Goal: Task Accomplishment & Management: Manage account settings

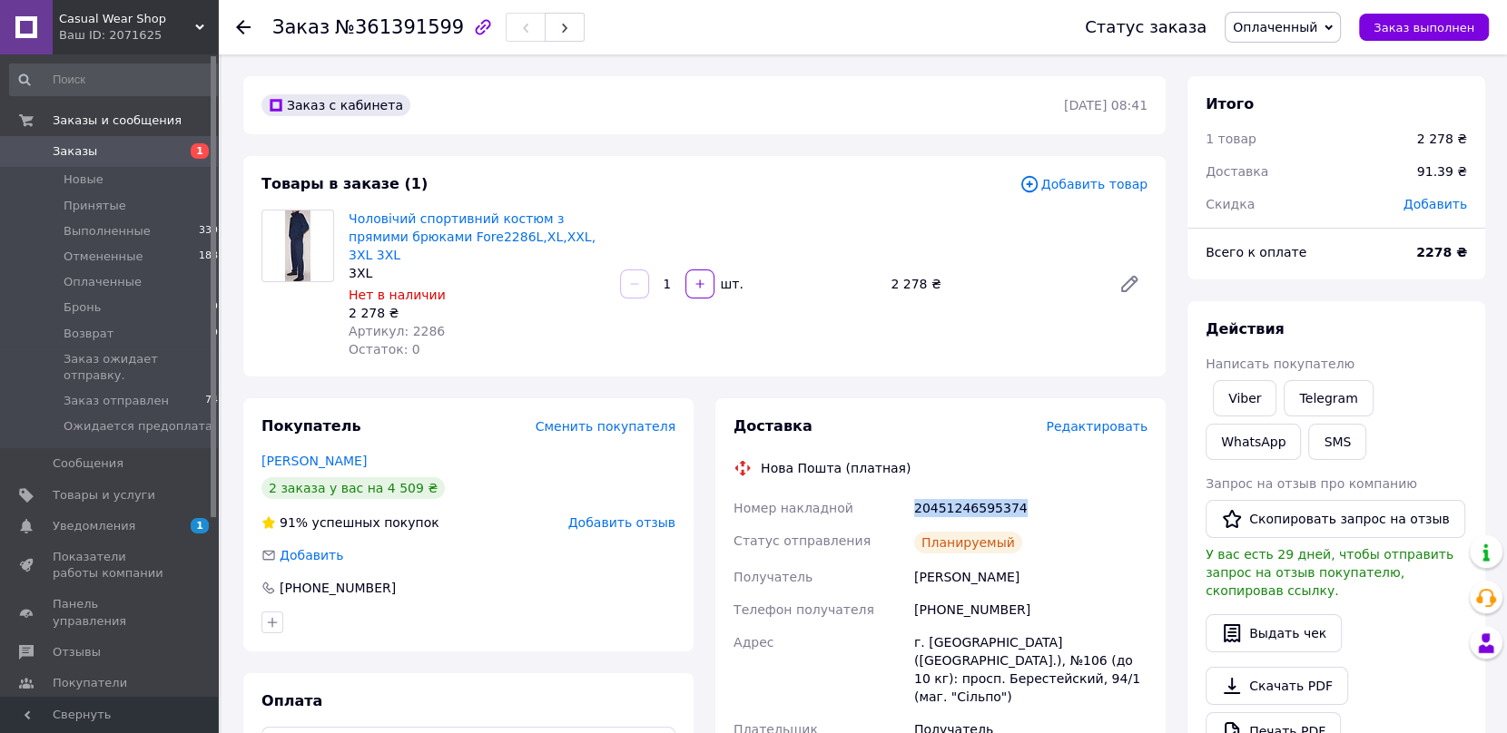
drag, startPoint x: 1024, startPoint y: 487, endPoint x: 913, endPoint y: 488, distance: 110.7
click at [913, 492] on div "20451246595374" at bounding box center [1030, 508] width 241 height 33
copy div "20451246595374"
click at [1237, 398] on link "Viber" at bounding box center [1245, 398] width 64 height 36
click at [1332, 25] on icon at bounding box center [1328, 28] width 8 height 8
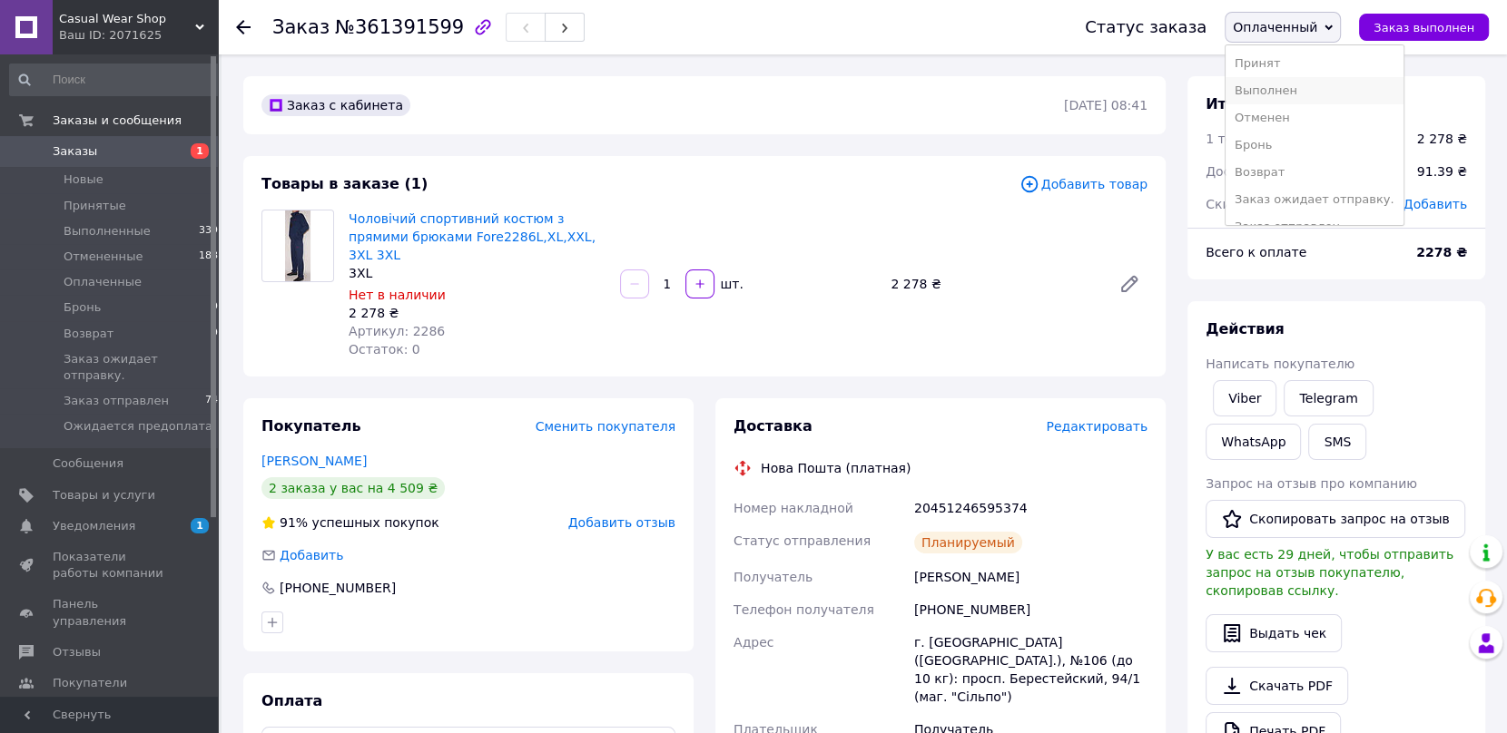
click at [1292, 93] on li "Выполнен" at bounding box center [1314, 90] width 178 height 27
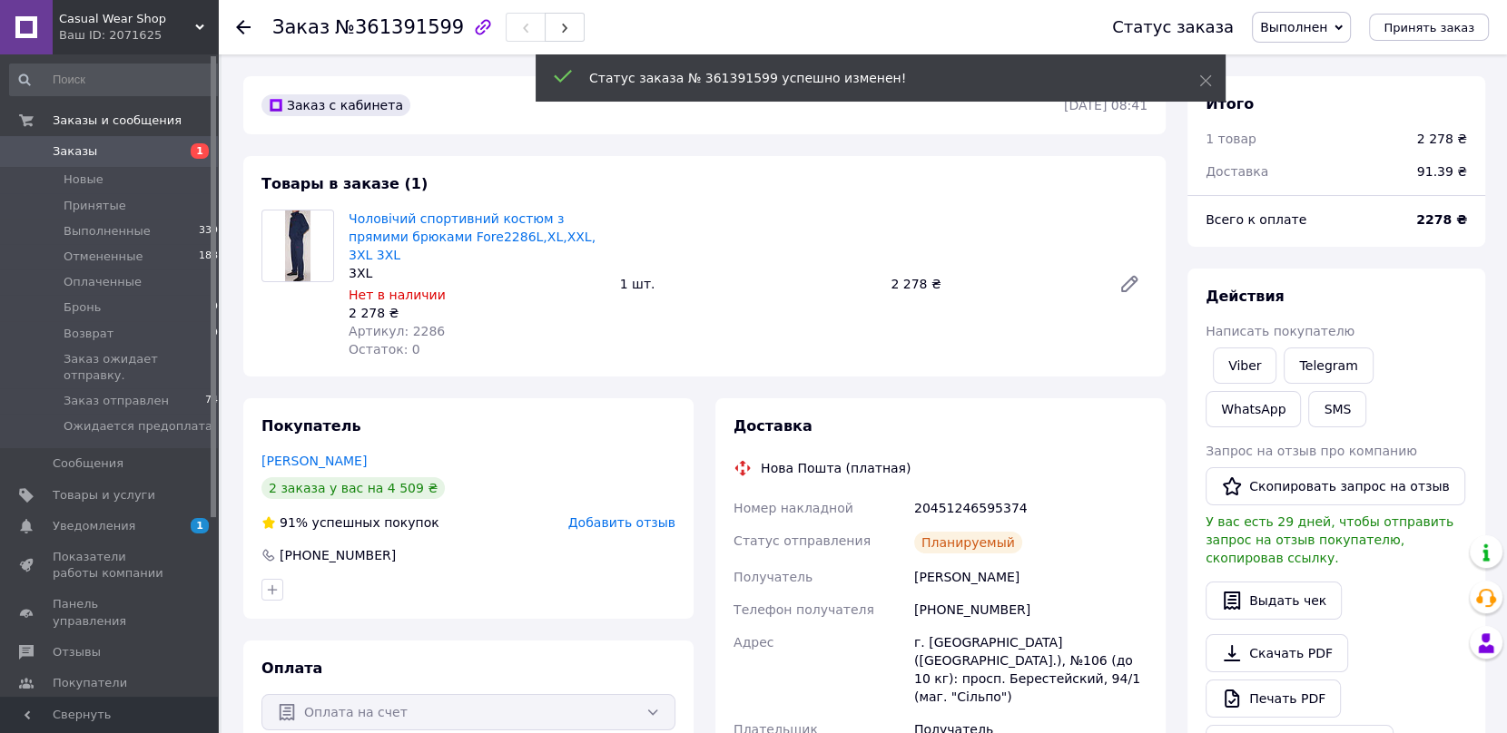
click at [241, 27] on use at bounding box center [243, 27] width 15 height 15
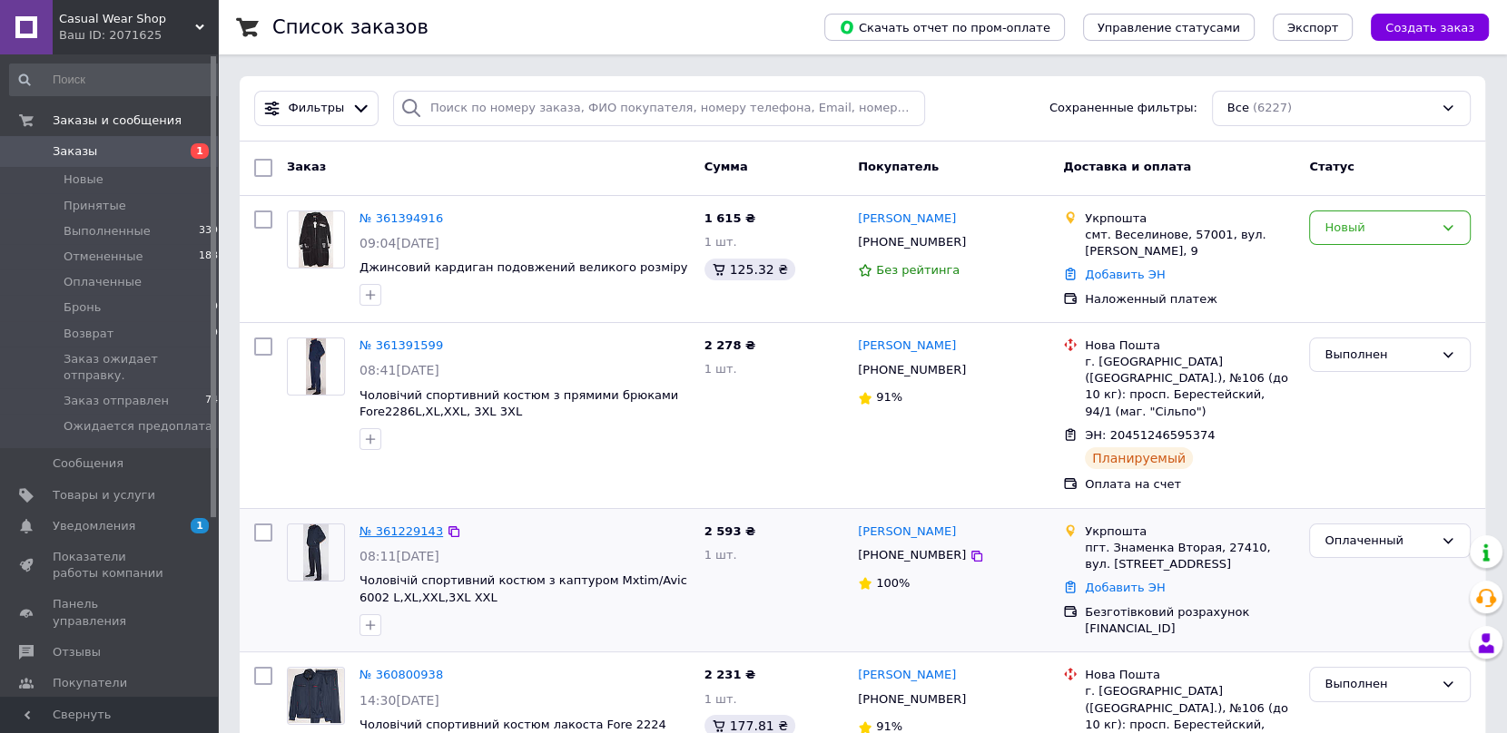
click at [406, 525] on link "№ 361229143" at bounding box center [401, 532] width 84 height 14
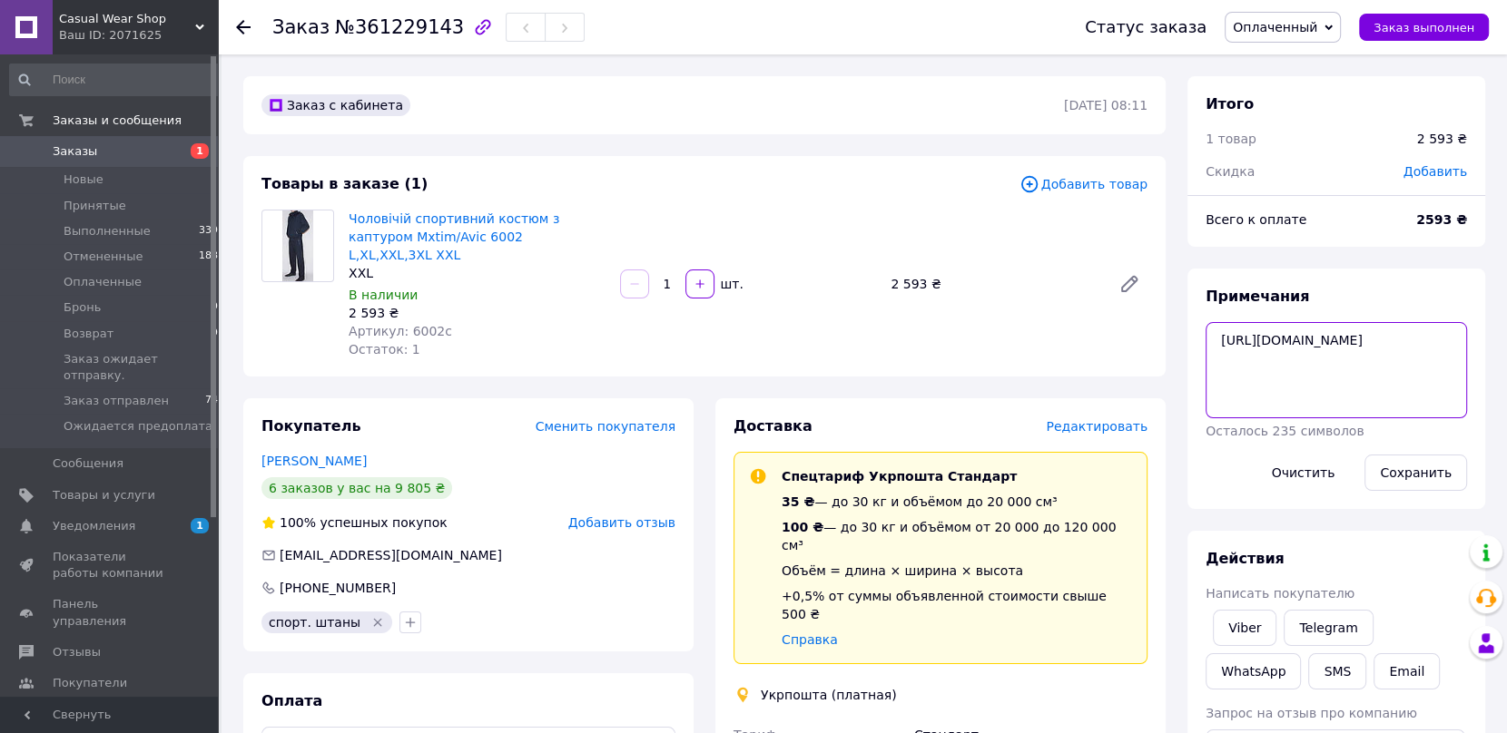
drag, startPoint x: 1378, startPoint y: 384, endPoint x: 1275, endPoint y: 387, distance: 102.6
click at [1275, 387] on textarea "[URL][DOMAIN_NAME]" at bounding box center [1335, 370] width 261 height 96
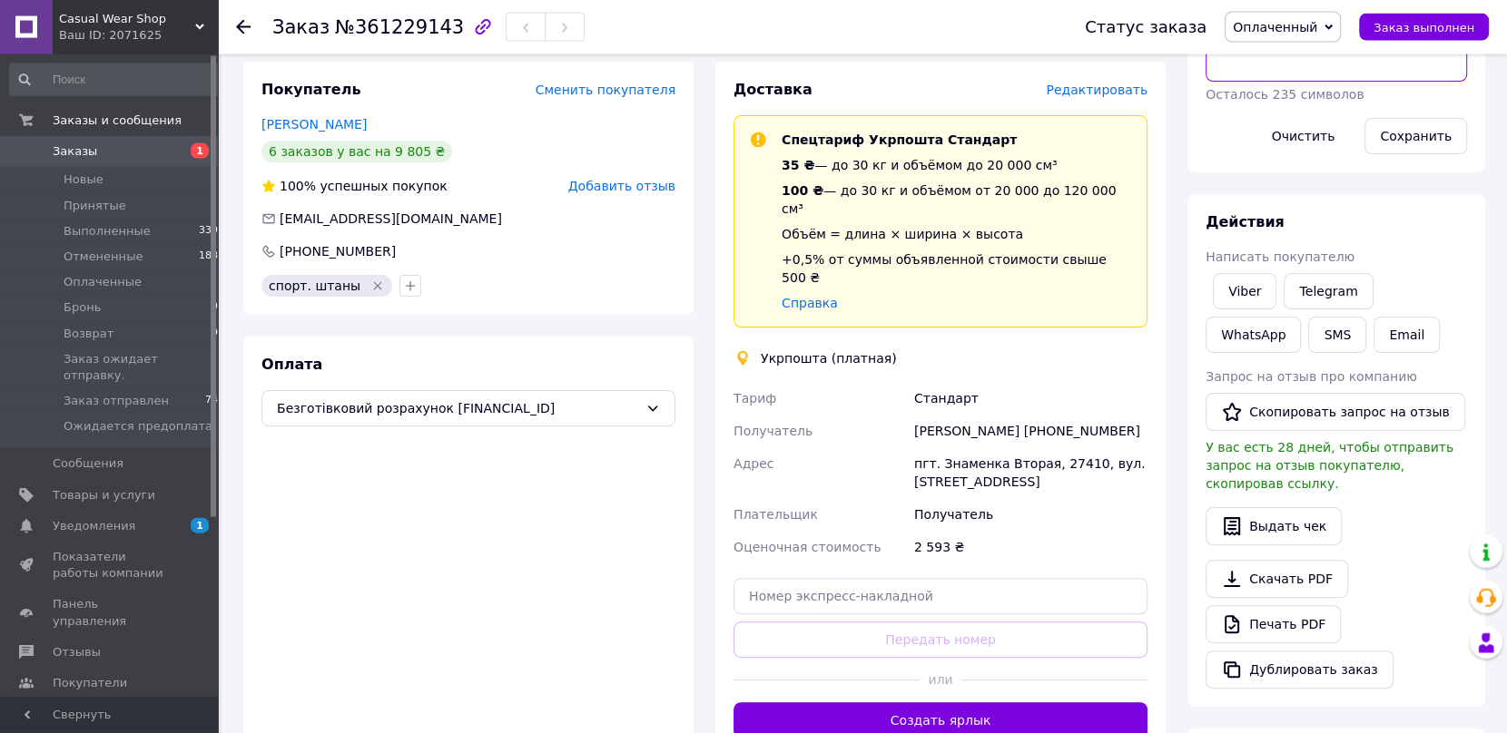
scroll to position [385, 0]
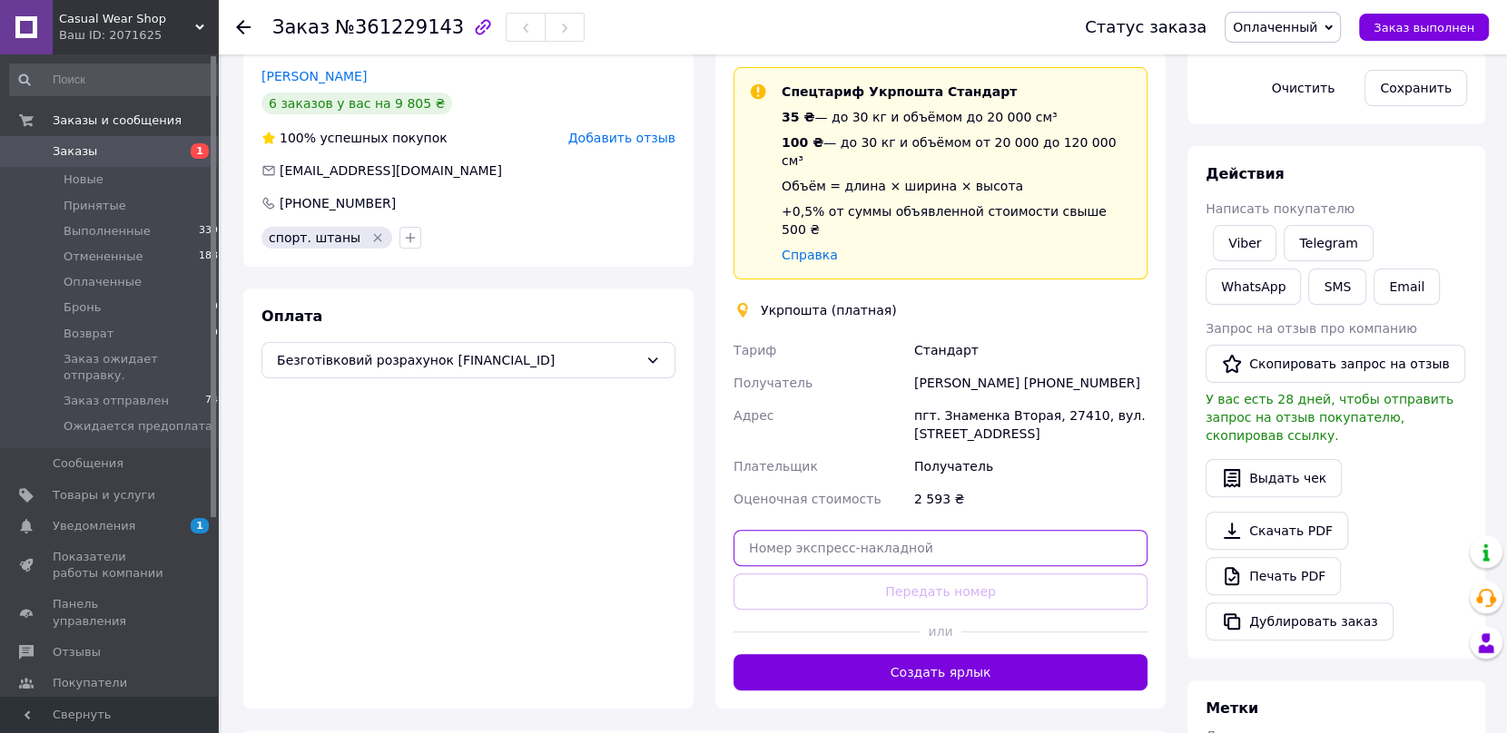
paste input "0505368356365"
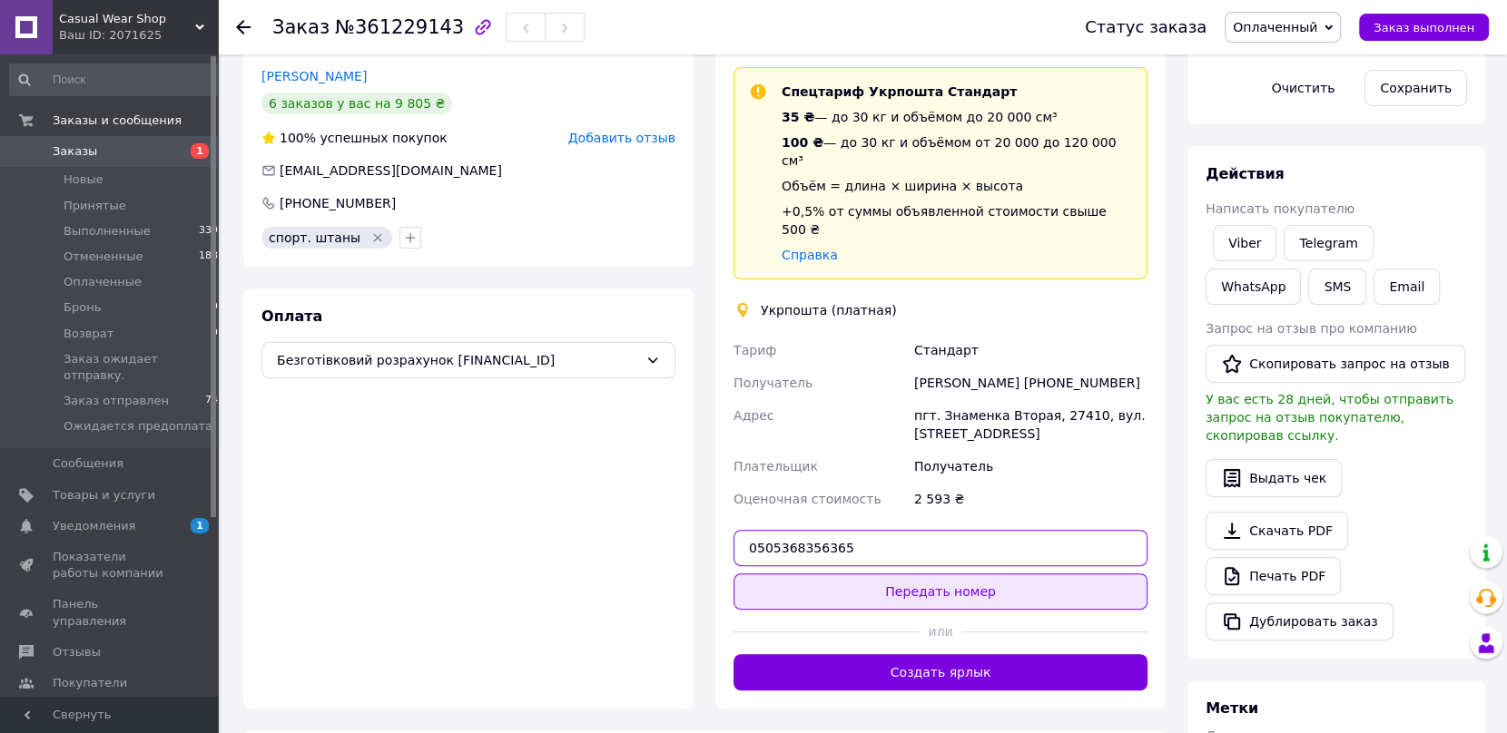
type input "0505368356365"
click at [938, 574] on button "Передать номер" at bounding box center [940, 592] width 414 height 36
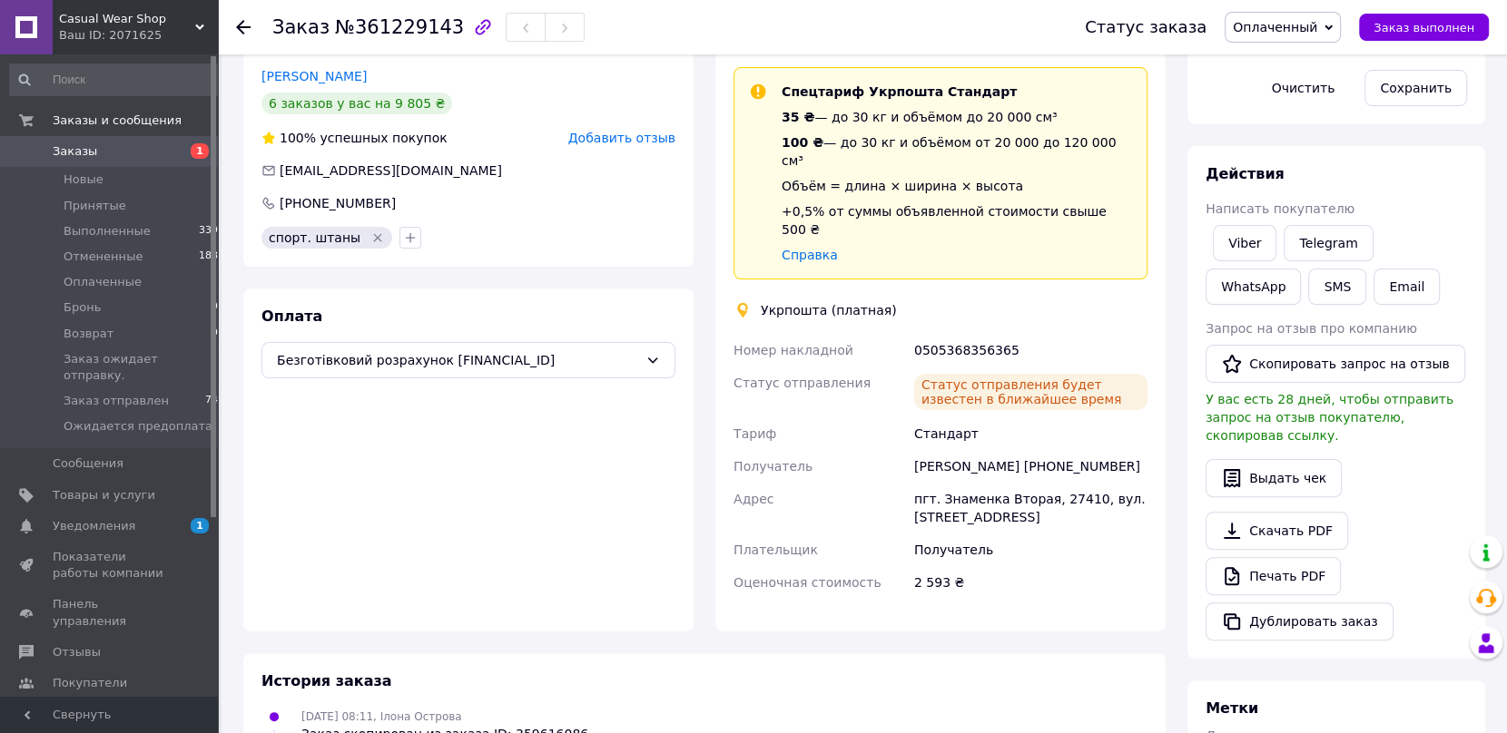
click at [1332, 28] on icon at bounding box center [1328, 28] width 8 height 8
click at [1302, 88] on li "Выполнен" at bounding box center [1314, 90] width 178 height 27
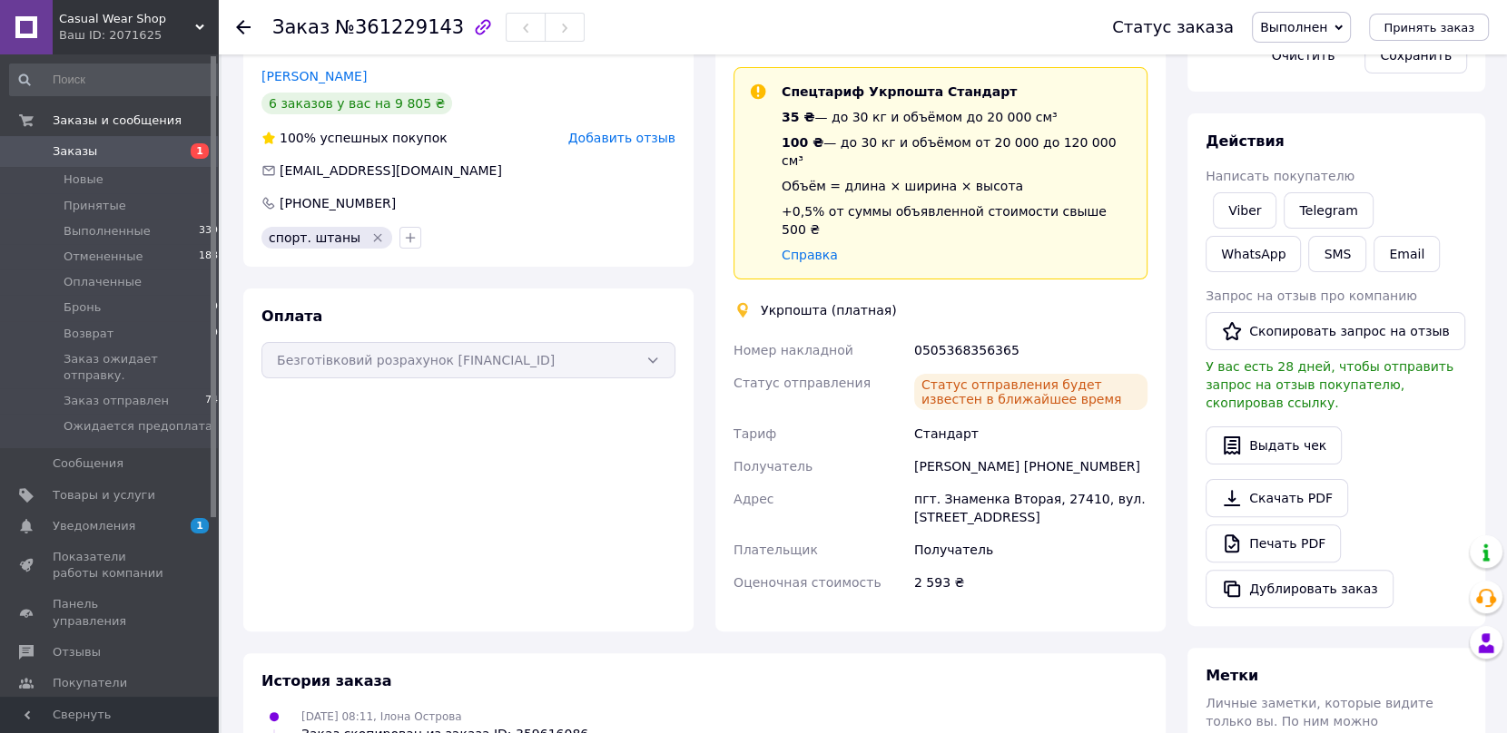
click at [246, 25] on icon at bounding box center [243, 27] width 15 height 15
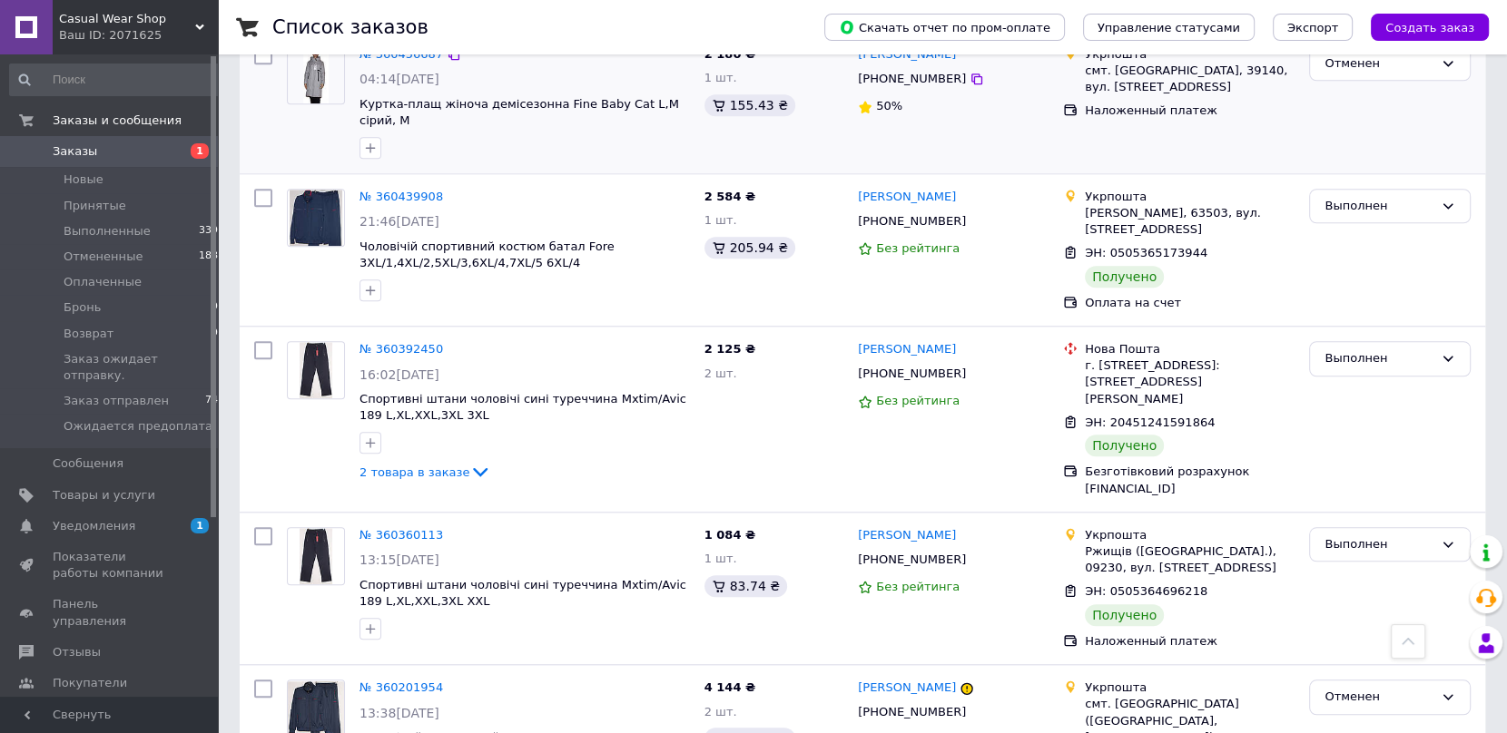
scroll to position [1636, 0]
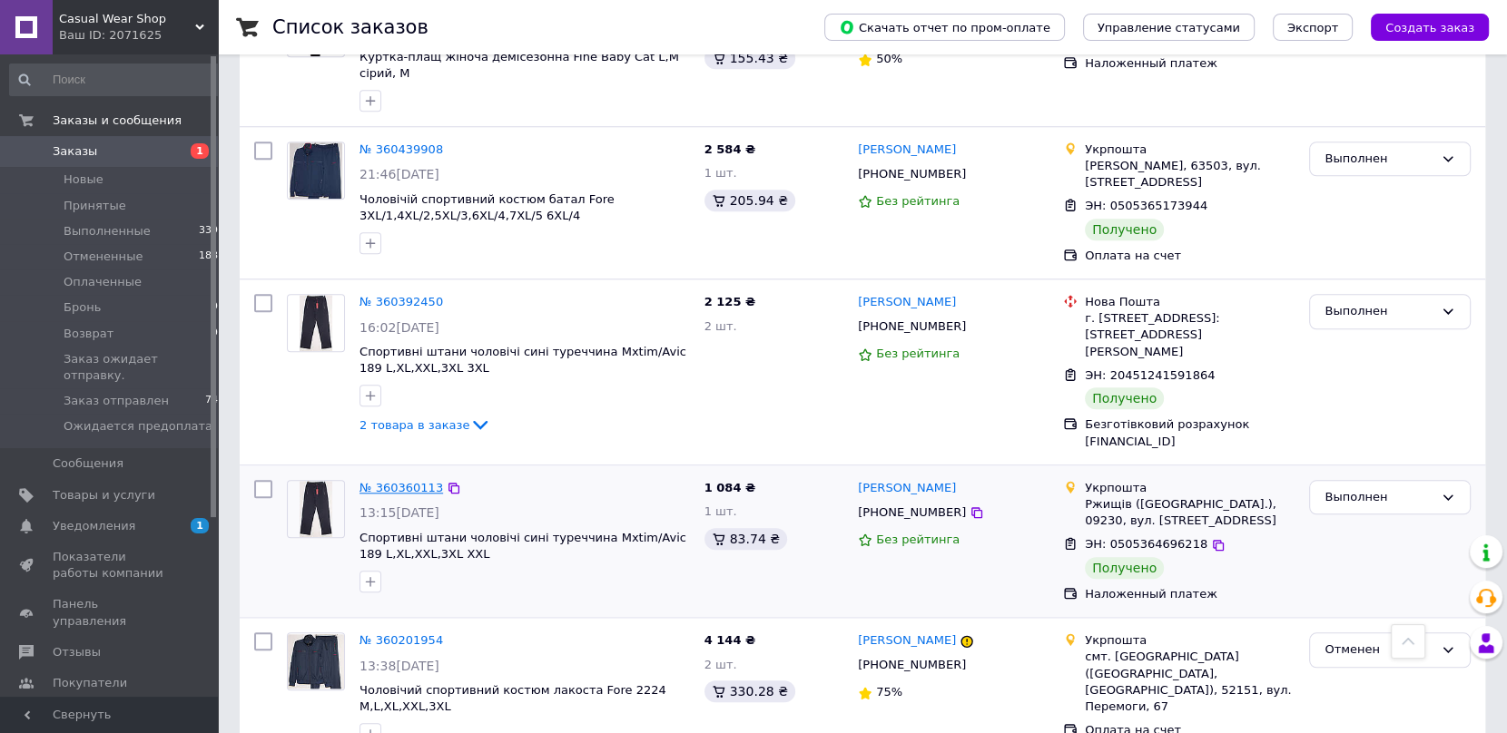
click at [411, 481] on link "№ 360360113" at bounding box center [401, 488] width 84 height 14
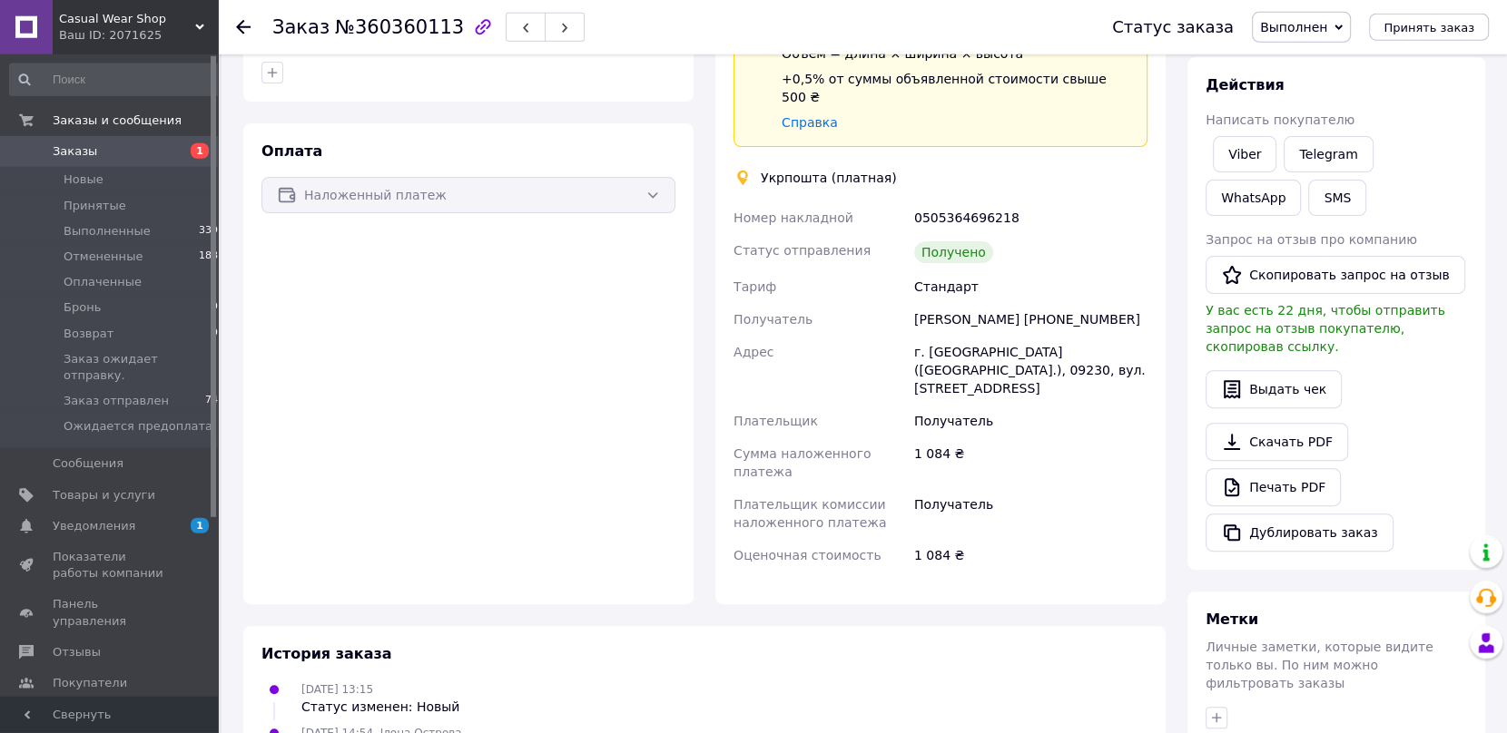
scroll to position [543, 0]
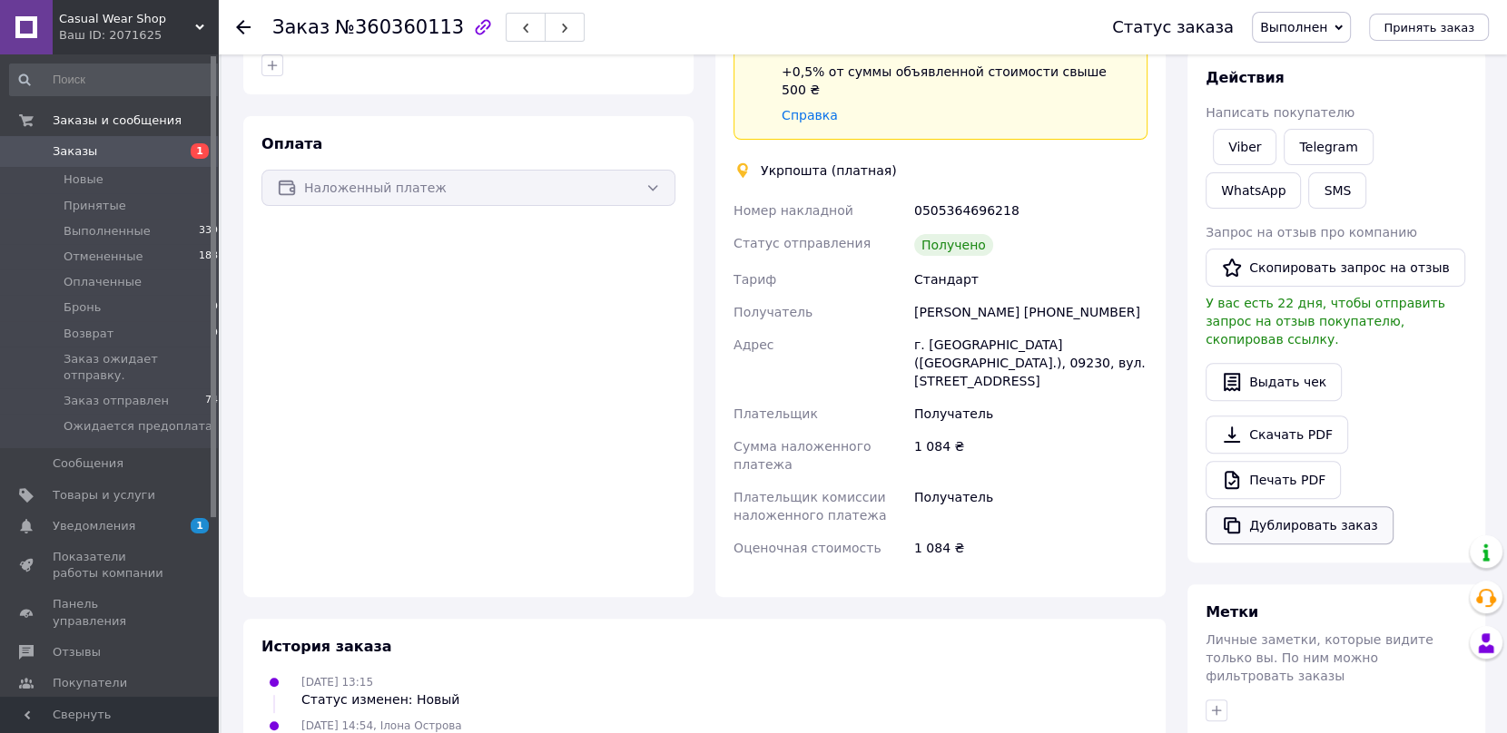
click at [1283, 510] on button "Дублировать заказ" at bounding box center [1299, 525] width 188 height 38
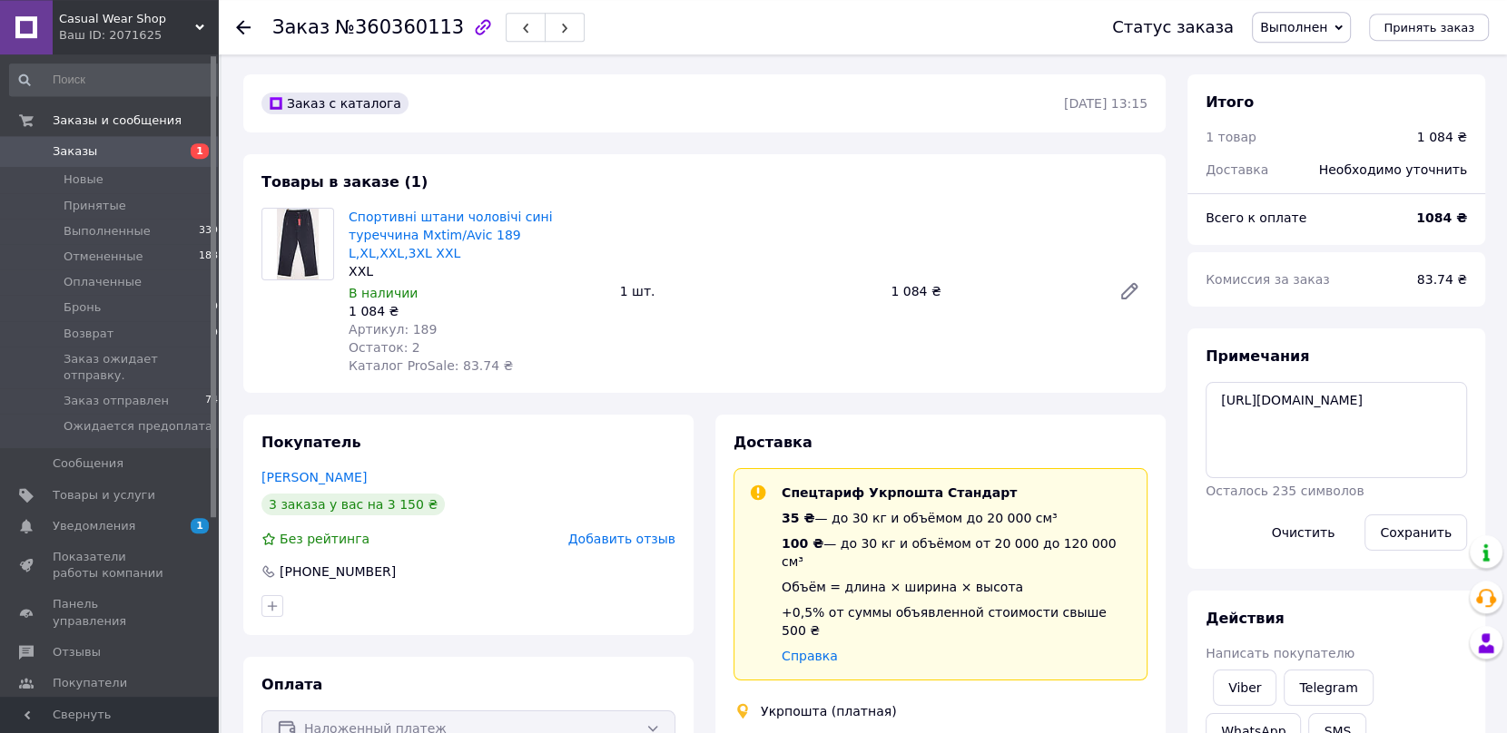
scroll to position [0, 0]
click at [245, 31] on icon at bounding box center [243, 27] width 15 height 15
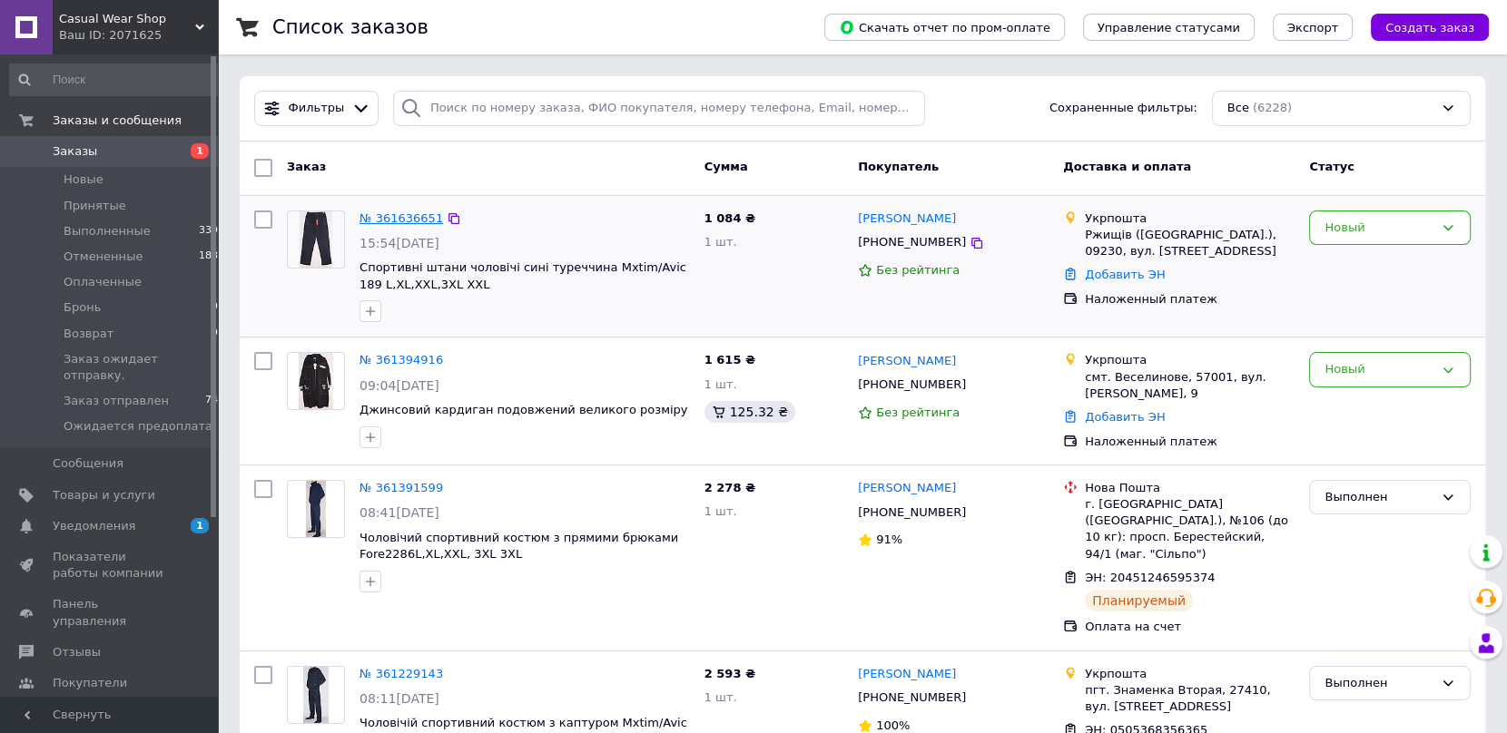
click at [392, 217] on link "№ 361636651" at bounding box center [401, 218] width 84 height 14
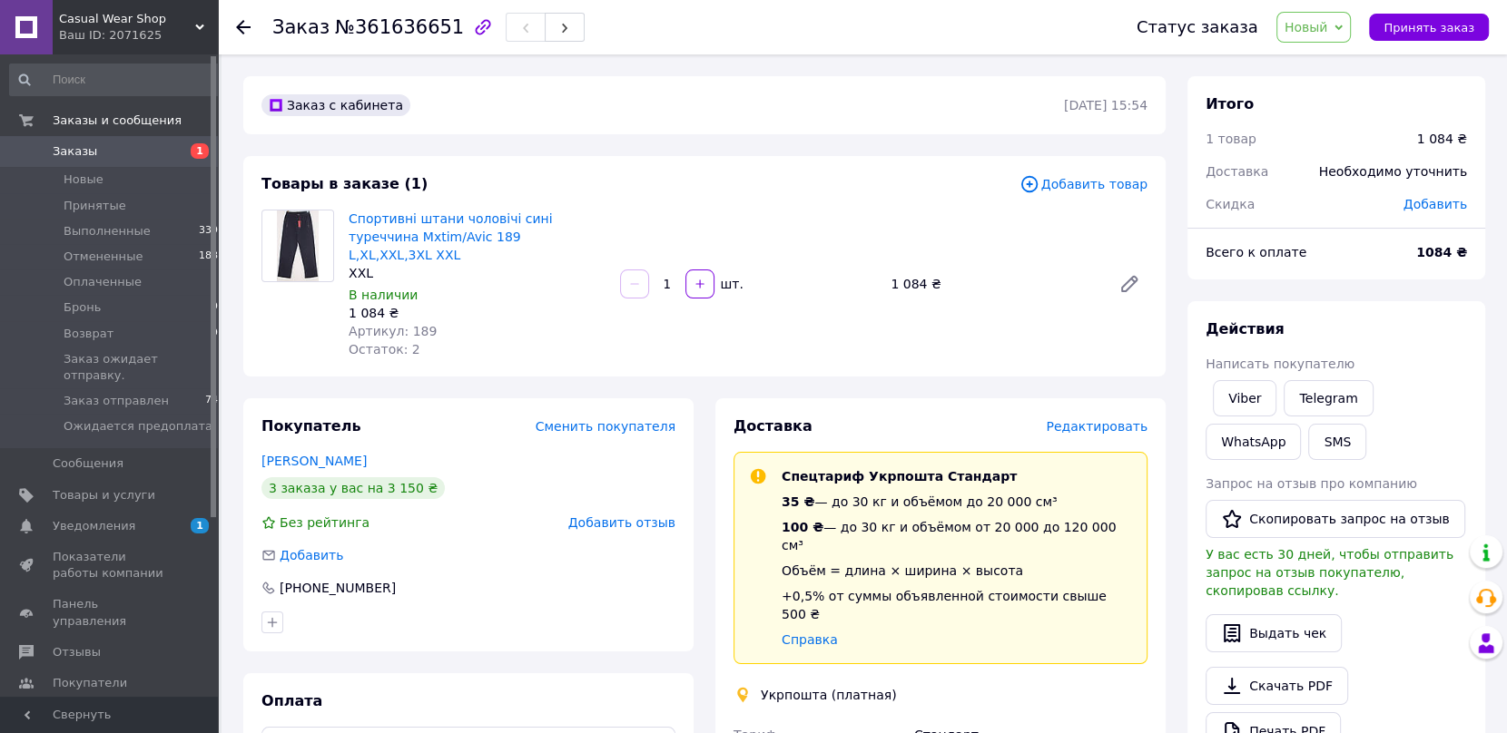
click at [1076, 180] on span "Добавить товар" at bounding box center [1083, 184] width 128 height 20
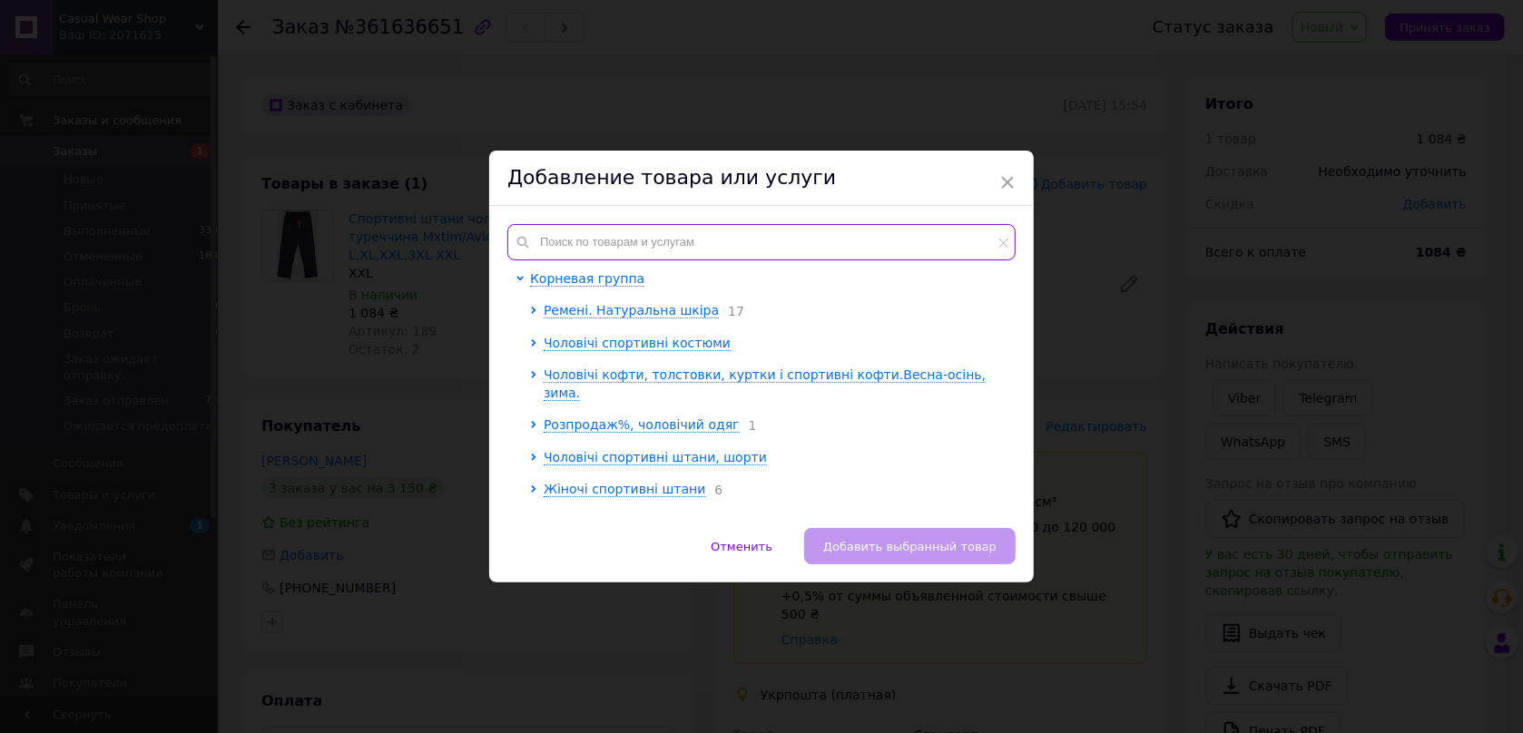
paste input "2225"
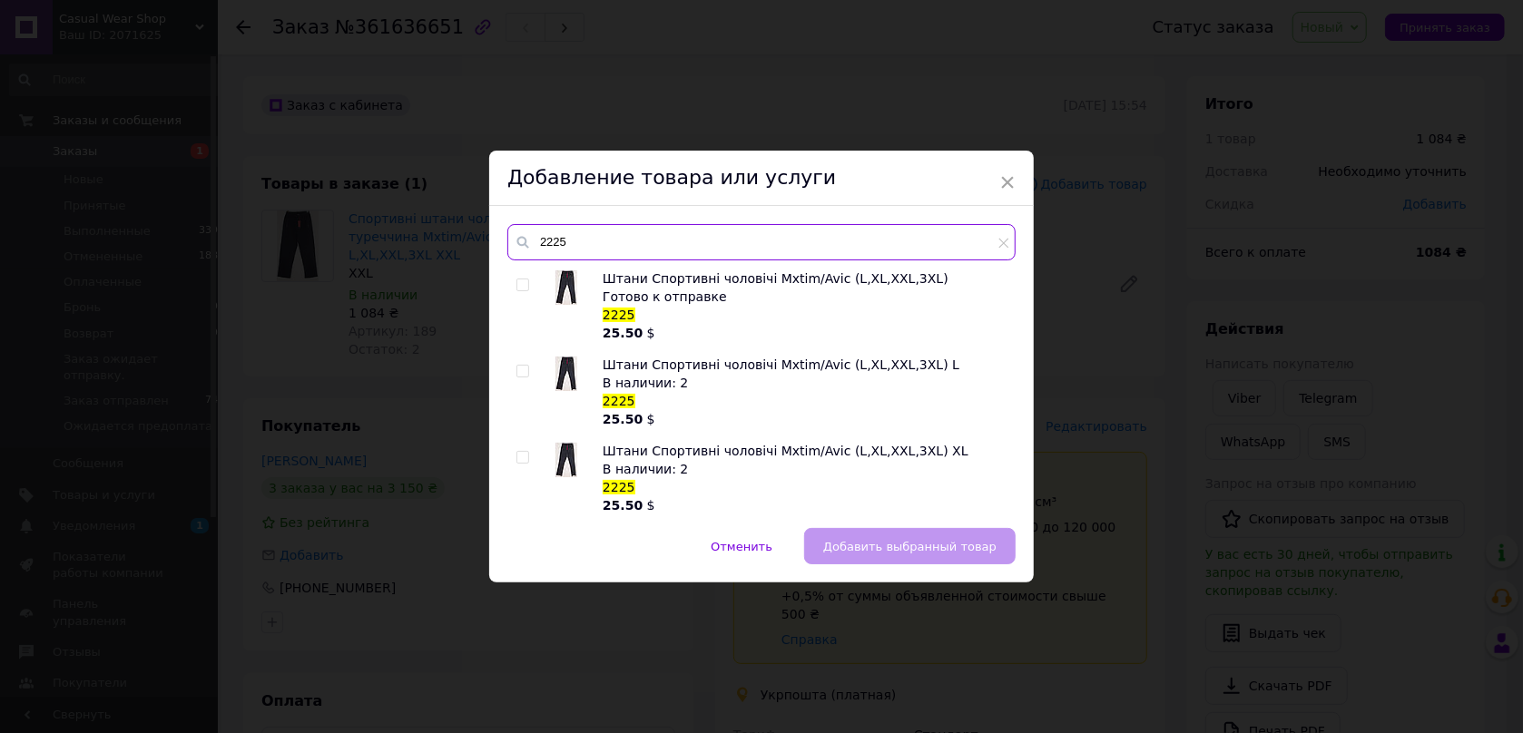
type input "2225"
click at [518, 457] on input "checkbox" at bounding box center [522, 458] width 12 height 12
checkbox input "true"
click at [897, 540] on span "Добавить выбранный товар" at bounding box center [909, 547] width 173 height 14
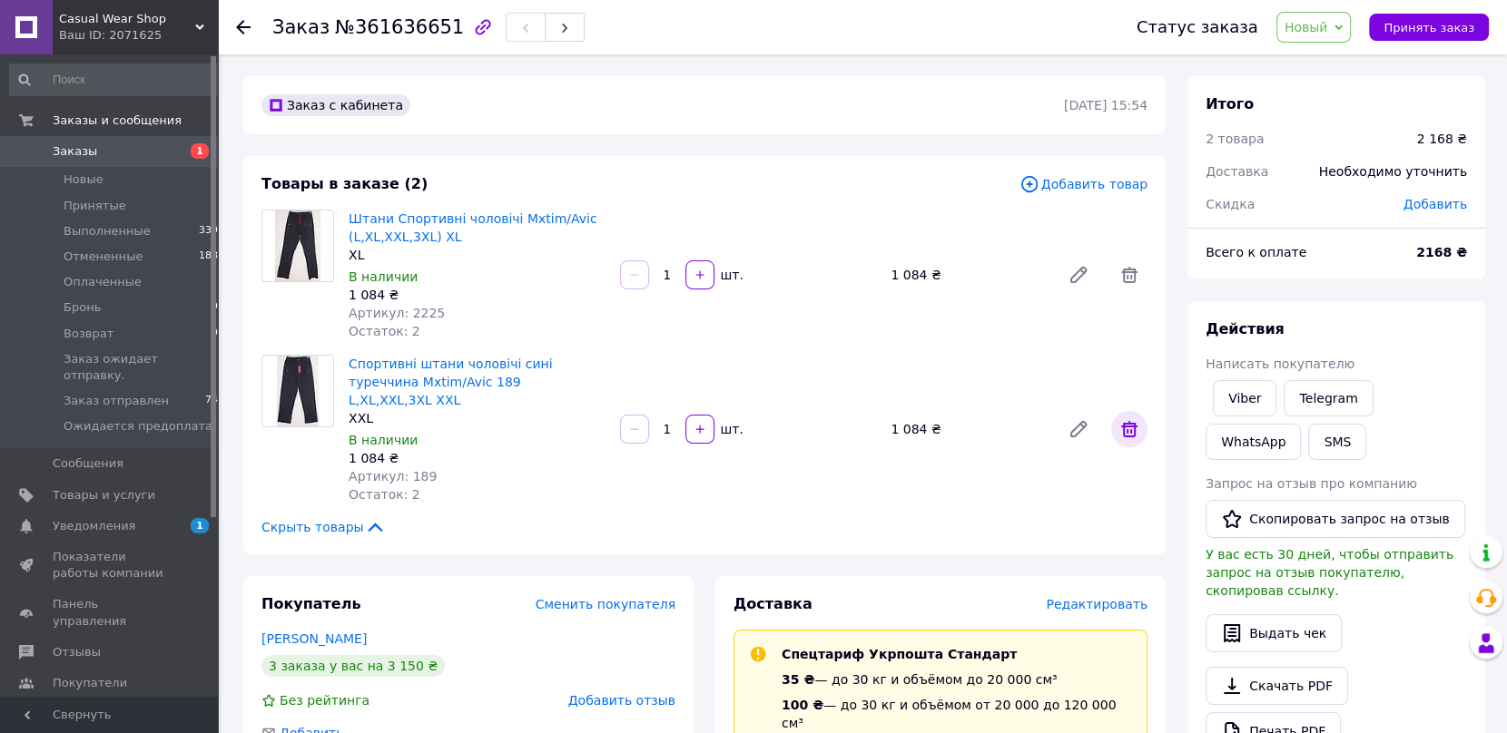
click at [1132, 421] on icon at bounding box center [1129, 429] width 22 height 22
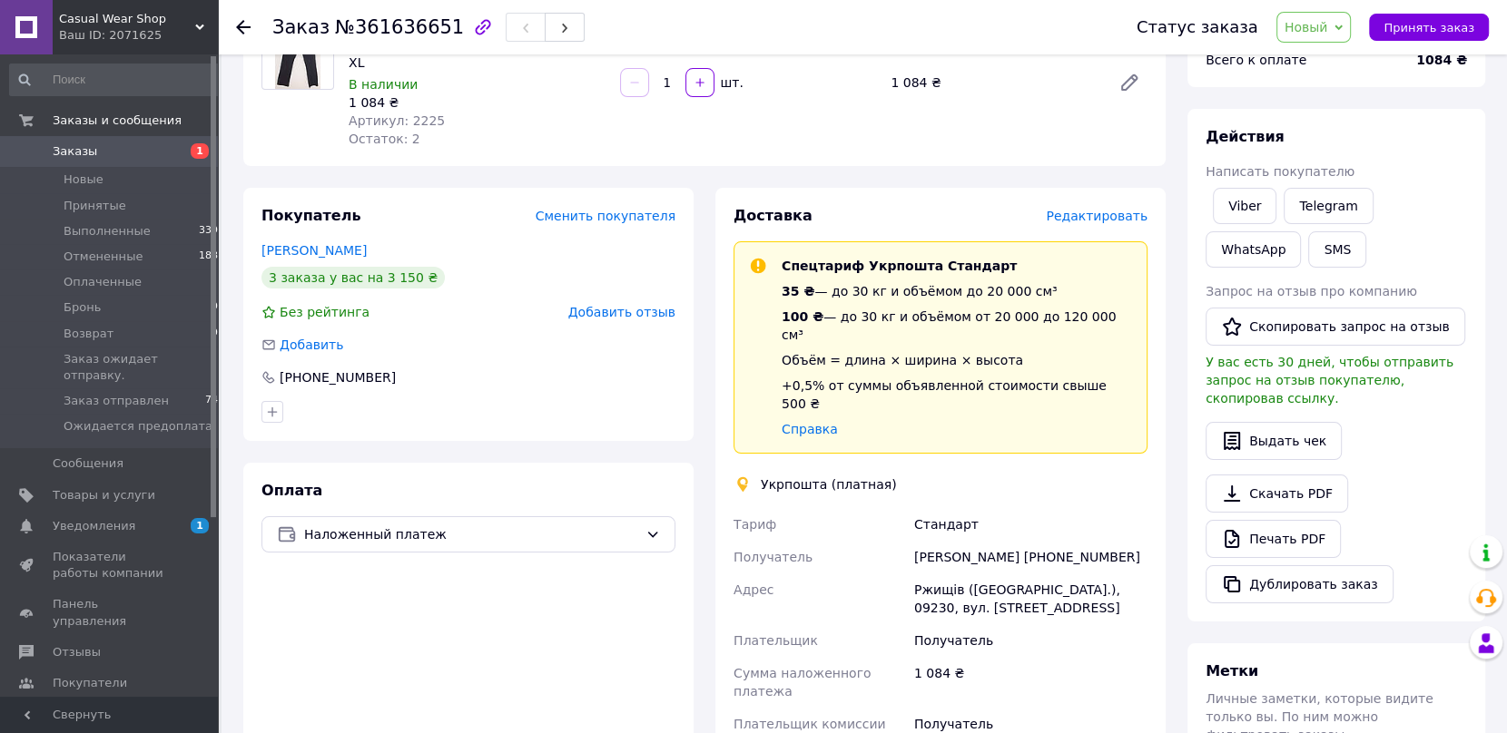
scroll to position [289, 0]
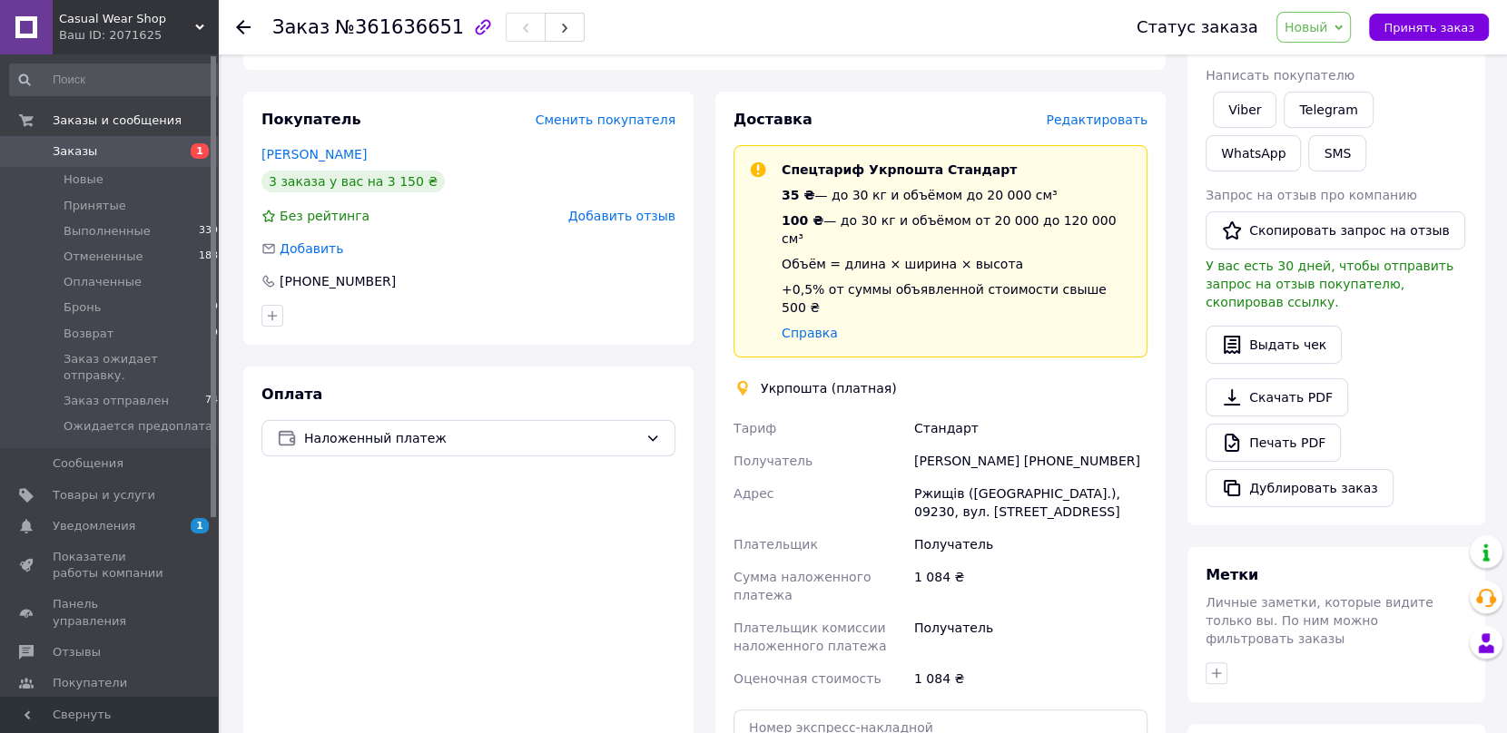
click at [1342, 26] on icon at bounding box center [1338, 27] width 8 height 5
click at [1343, 61] on li "Принят" at bounding box center [1366, 63] width 178 height 27
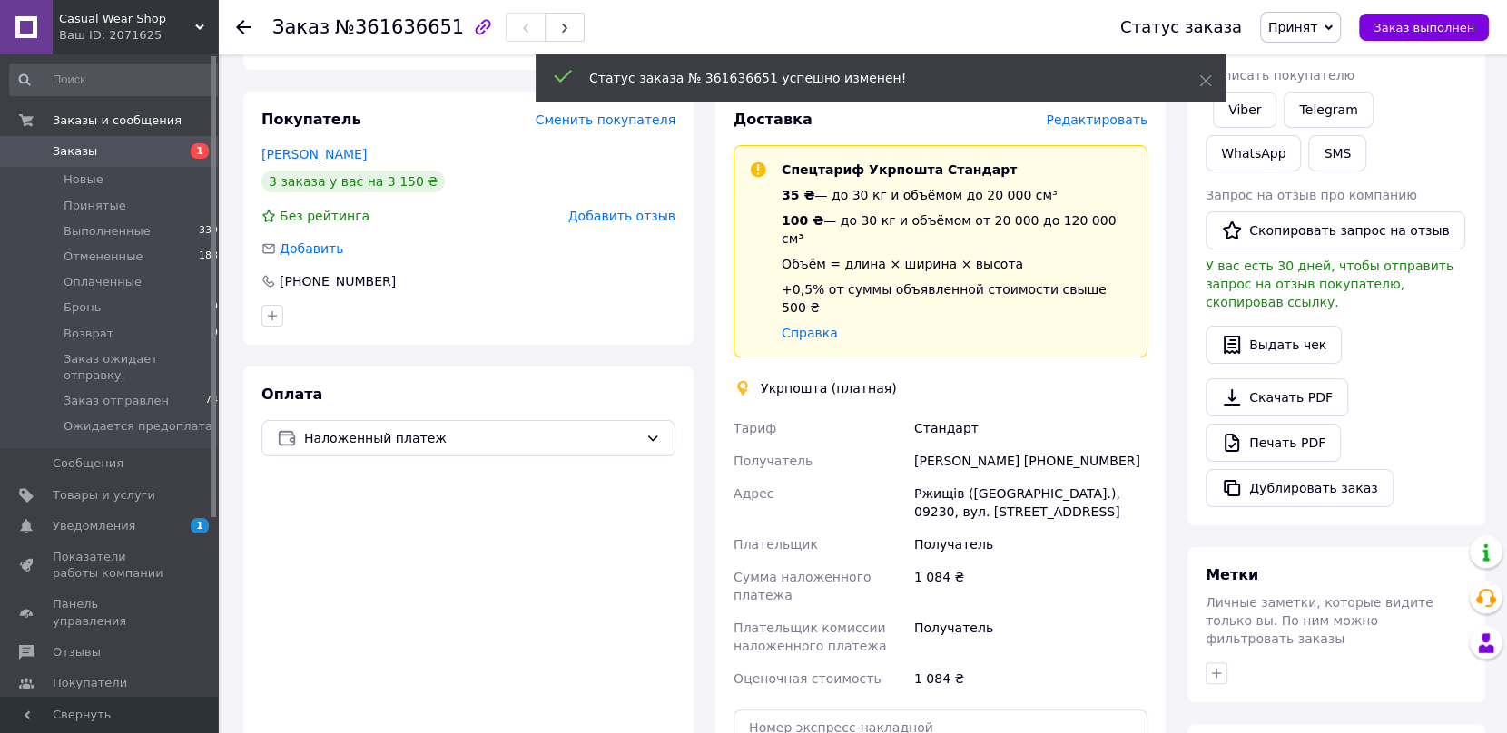
click at [1332, 28] on icon at bounding box center [1328, 27] width 8 height 5
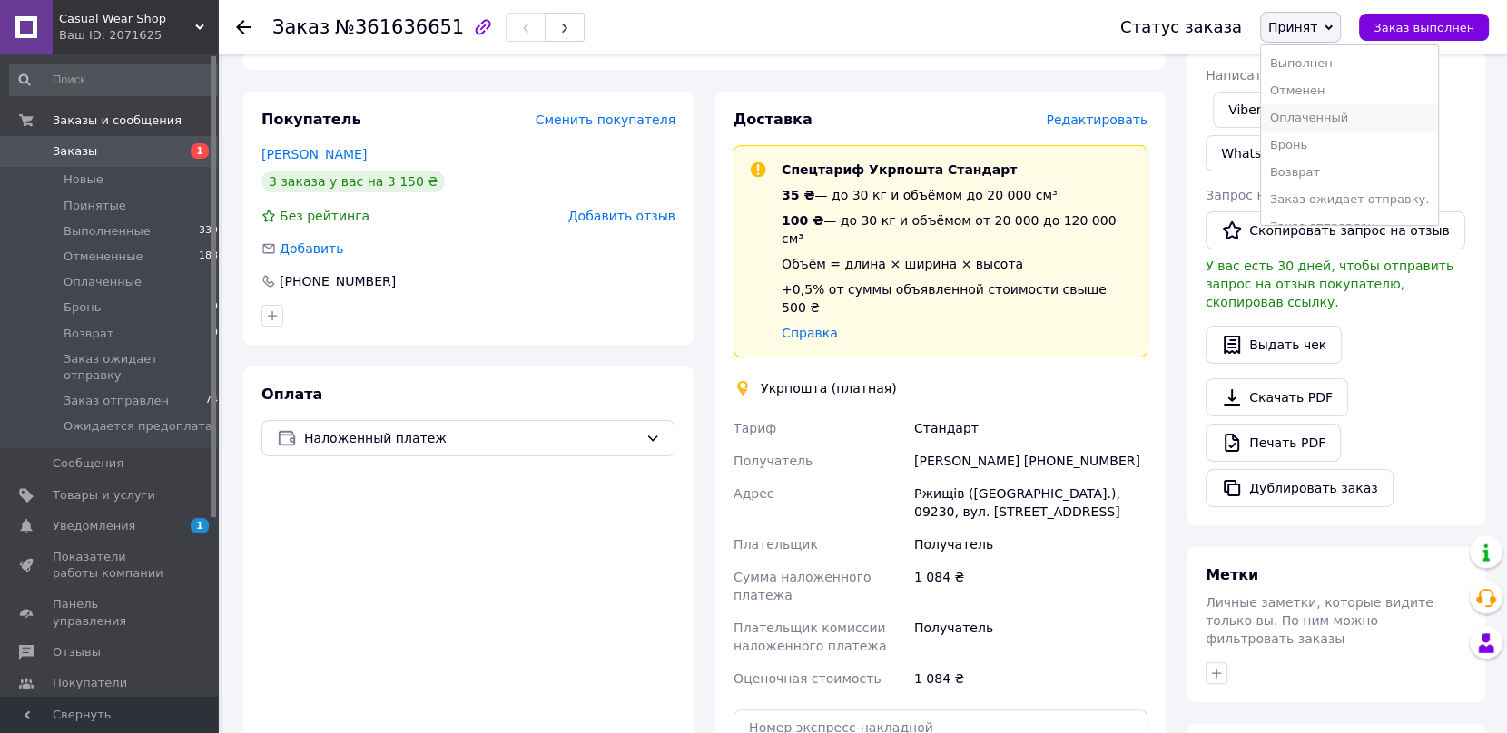
click at [1343, 118] on li "Оплаченный" at bounding box center [1350, 117] width 178 height 27
click at [1244, 116] on link "Viber" at bounding box center [1245, 110] width 64 height 36
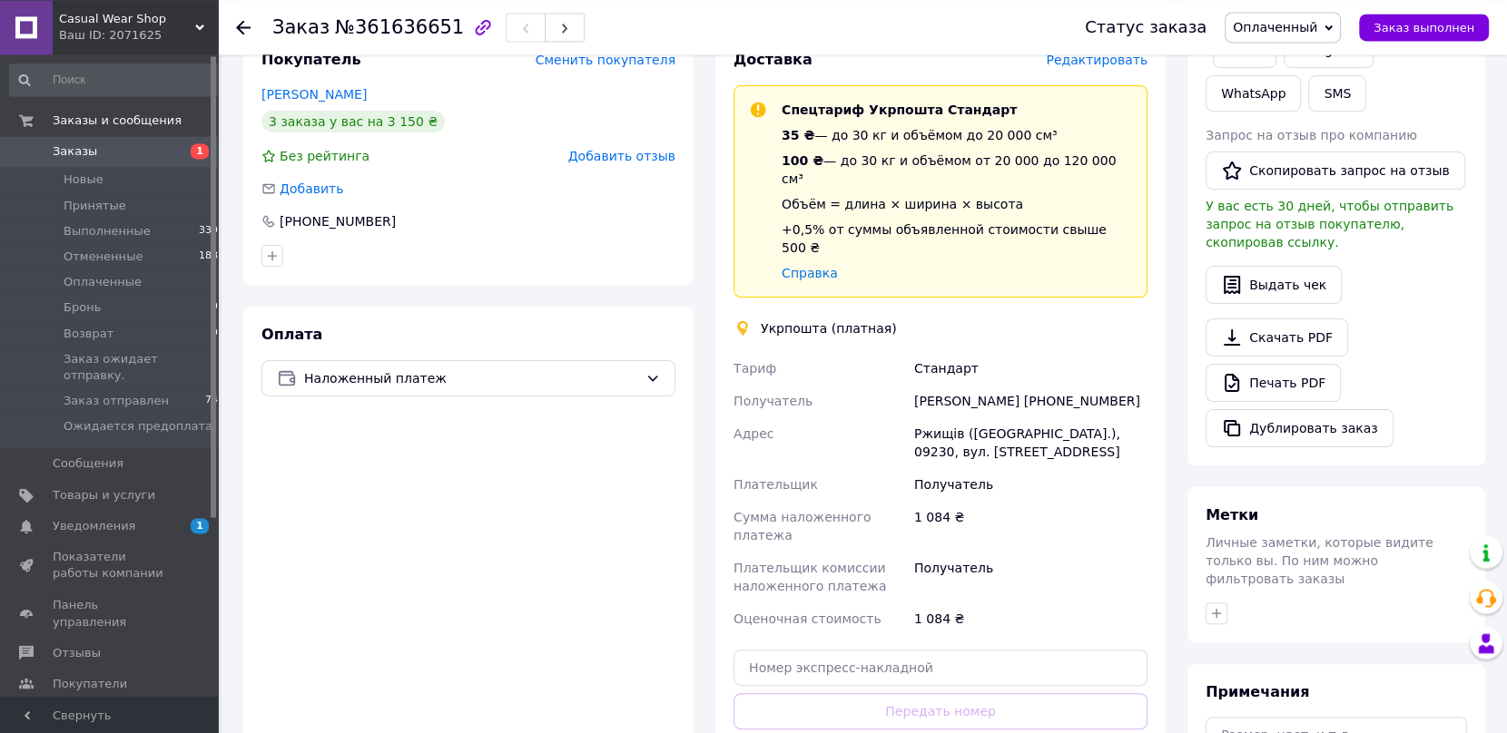
scroll to position [385, 0]
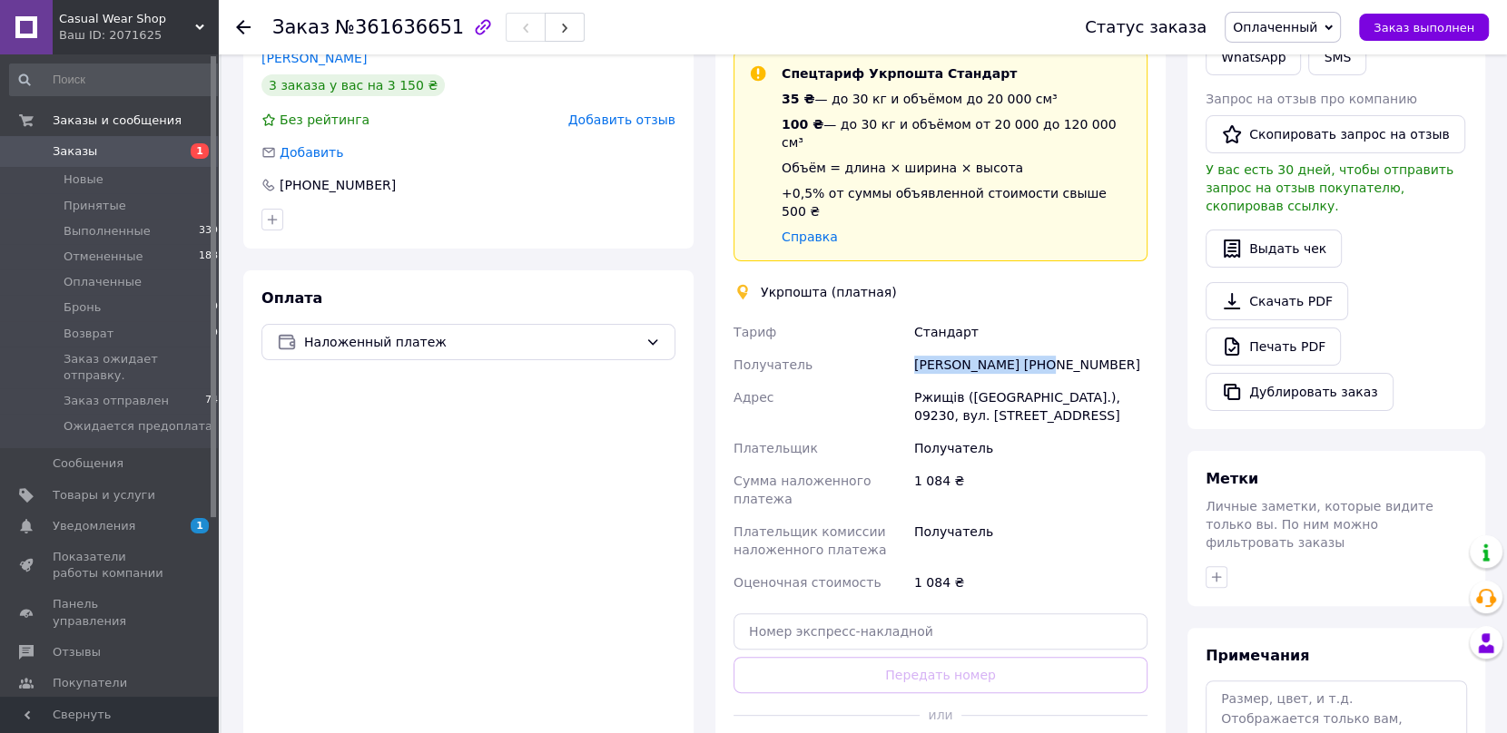
drag, startPoint x: 1039, startPoint y: 330, endPoint x: 914, endPoint y: 332, distance: 125.3
click at [914, 349] on div "[PERSON_NAME] [PHONE_NUMBER]" at bounding box center [1030, 365] width 241 height 33
copy div "[PERSON_NAME]"
drag, startPoint x: 1137, startPoint y: 331, endPoint x: 1045, endPoint y: 331, distance: 92.6
click at [1045, 349] on div "[PERSON_NAME] [PHONE_NUMBER]" at bounding box center [1030, 365] width 241 height 33
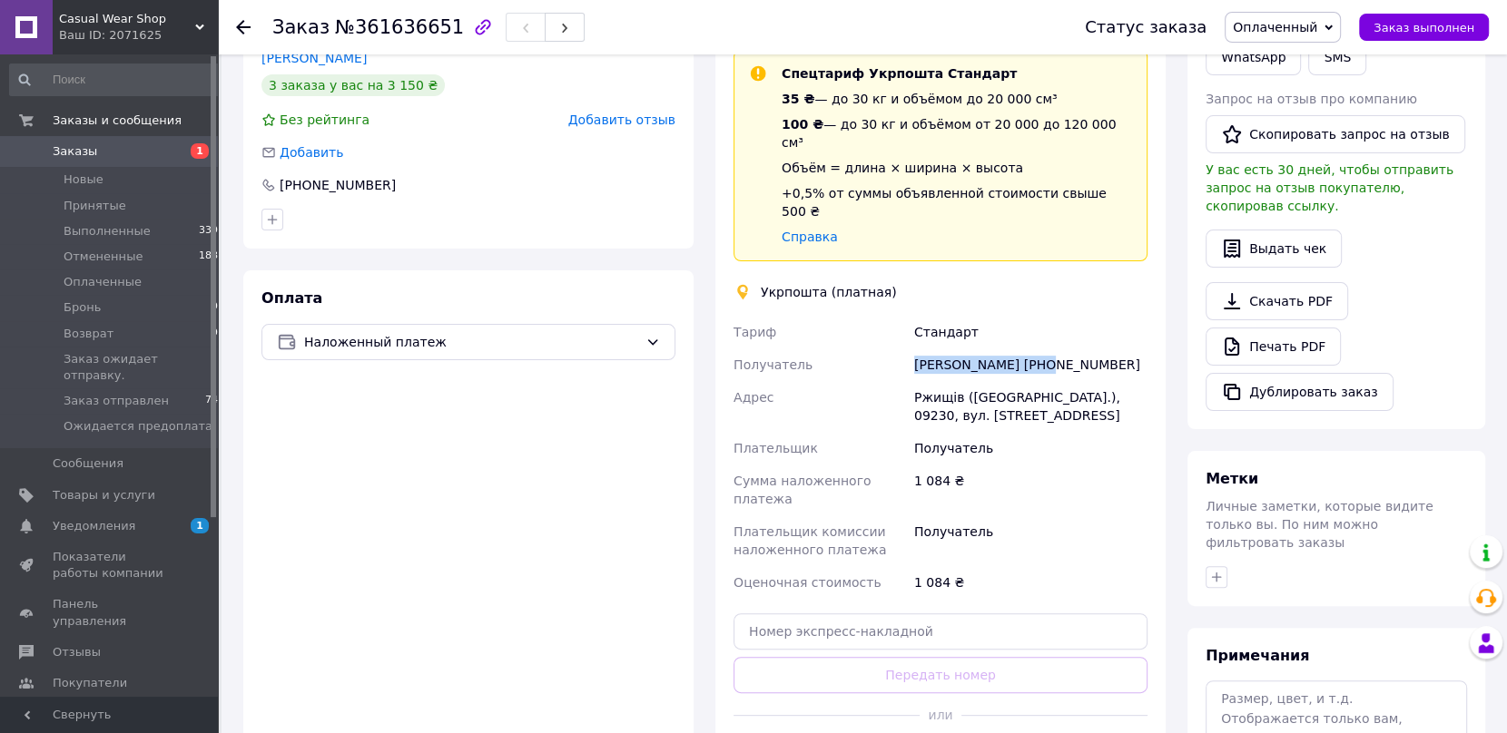
copy div "[PHONE_NUMBER]"
drag, startPoint x: 1085, startPoint y: 359, endPoint x: 1055, endPoint y: 368, distance: 31.3
click at [1055, 381] on div "Ржищів ([GEOGRAPHIC_DATA].), 09230, вул. [STREET_ADDRESS]" at bounding box center [1030, 406] width 241 height 51
copy div "09230"
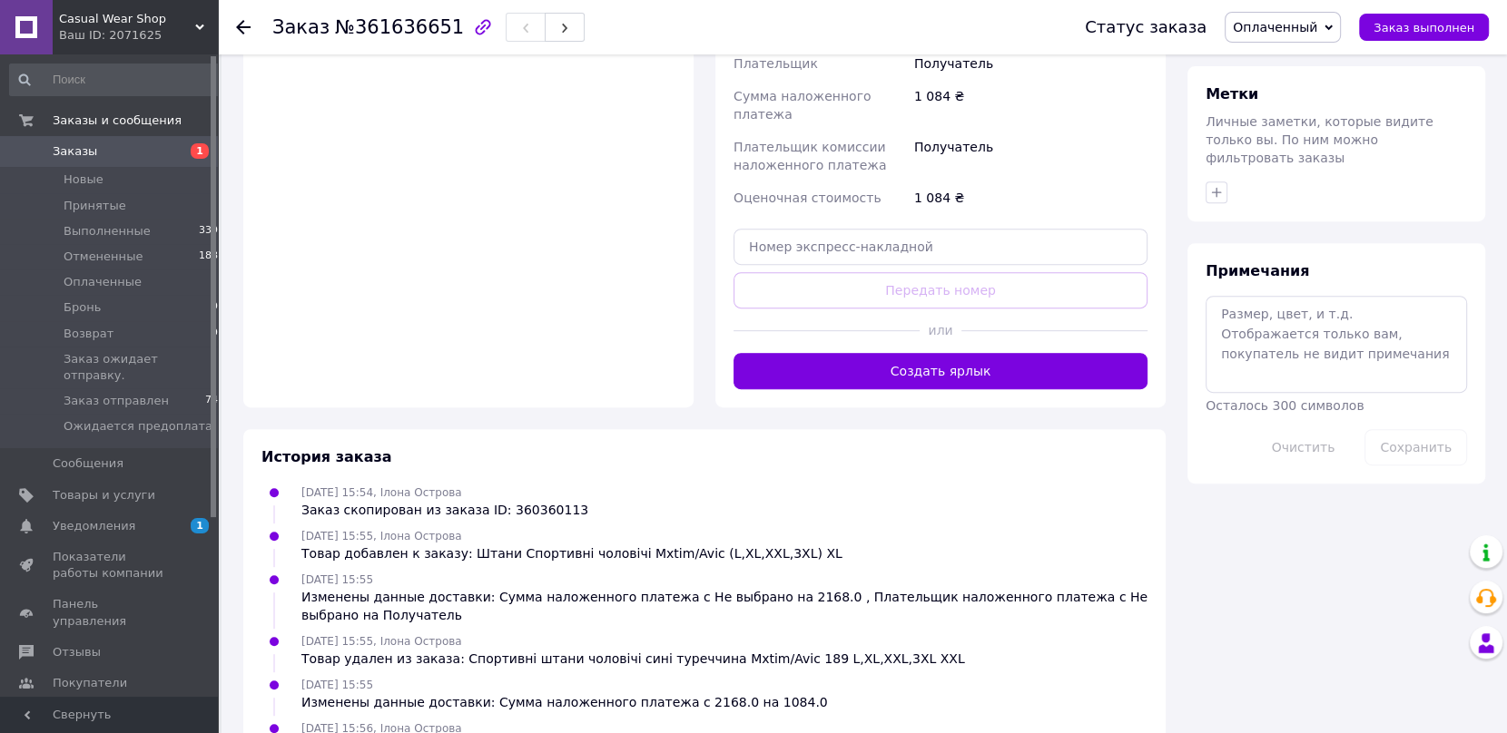
scroll to position [819, 0]
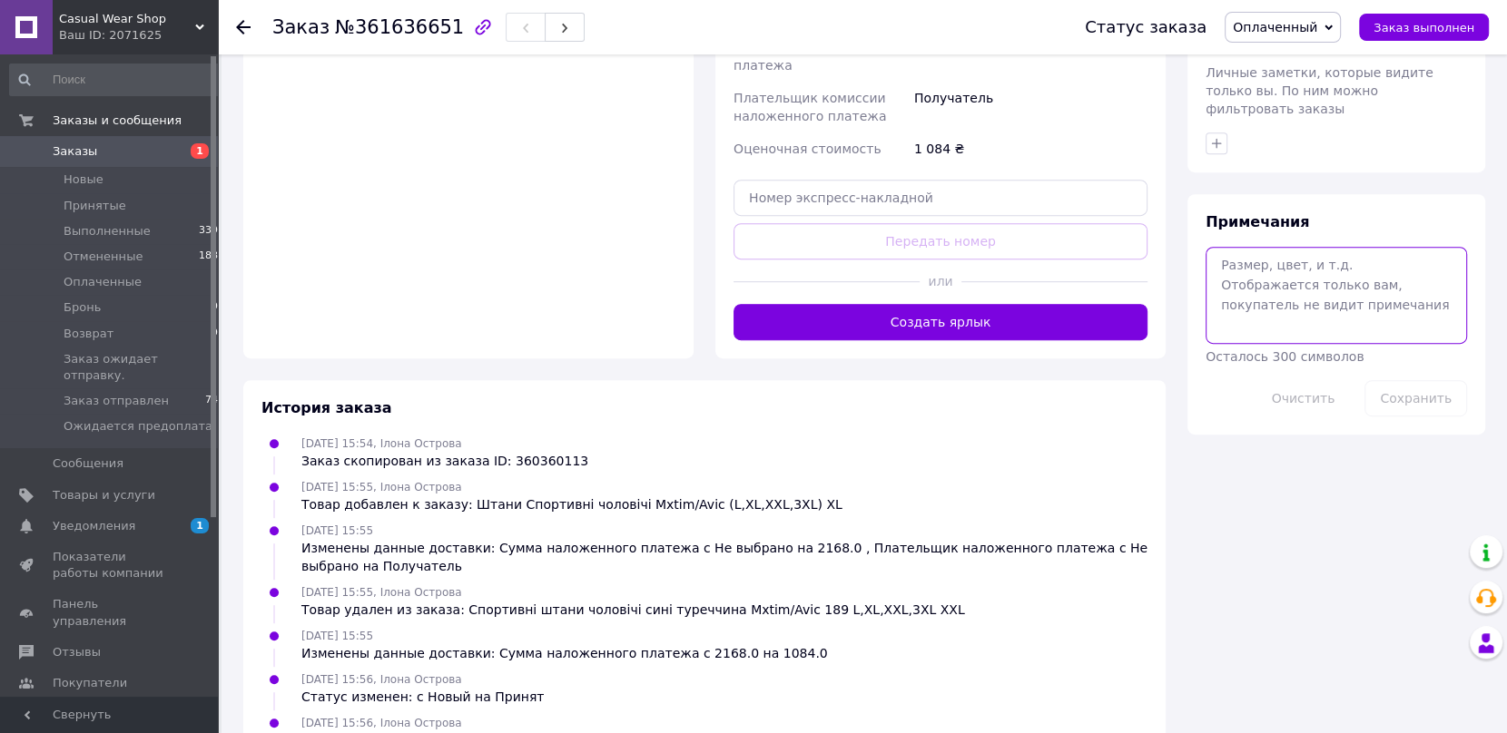
paste textarea "https://track.ukrposhta.ua/tracking_UA.html?barcode=0505368939794"
type textarea "https://track.ukrposhta.ua/tracking_UA.html?barcode=0505368939794"
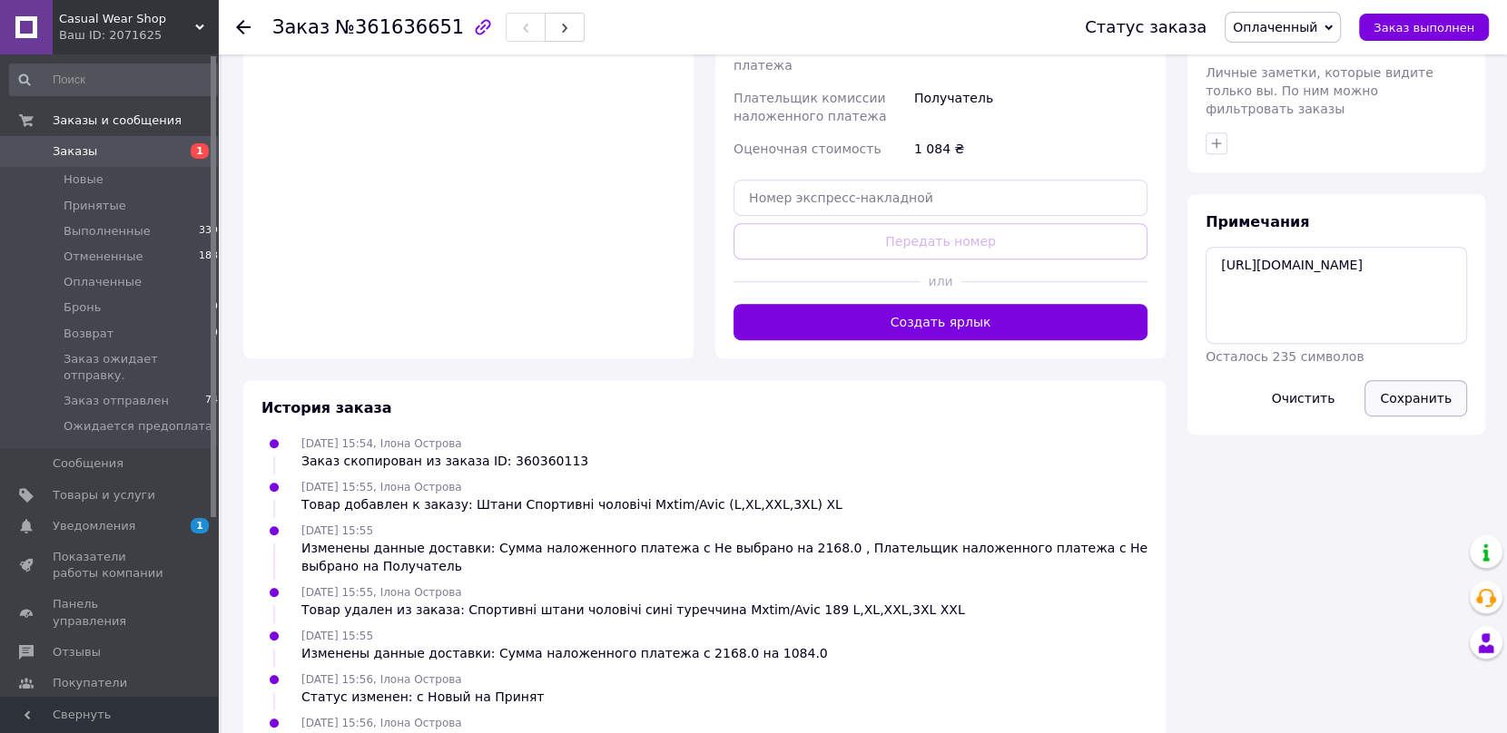
click at [1408, 380] on button "Сохранить" at bounding box center [1415, 398] width 103 height 36
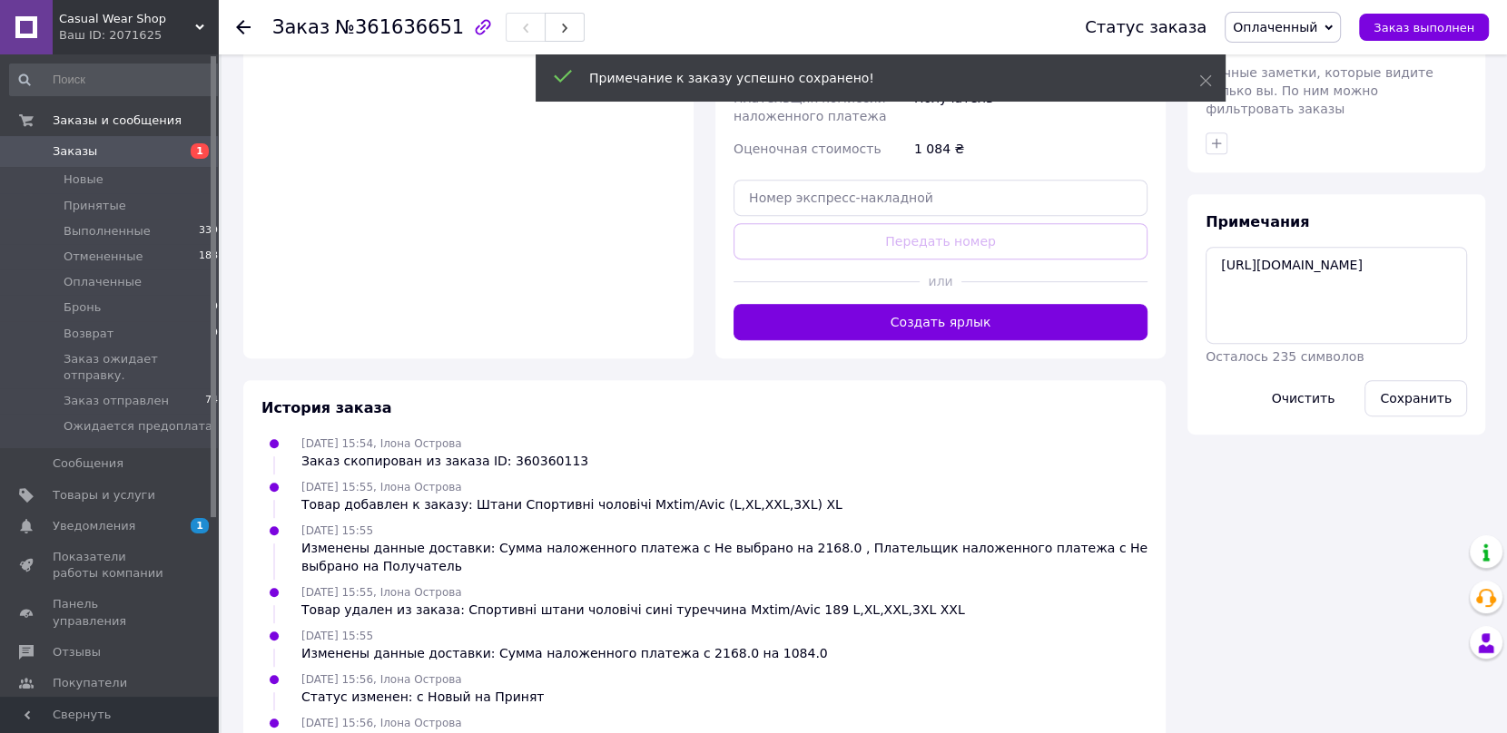
click at [244, 29] on icon at bounding box center [243, 27] width 15 height 15
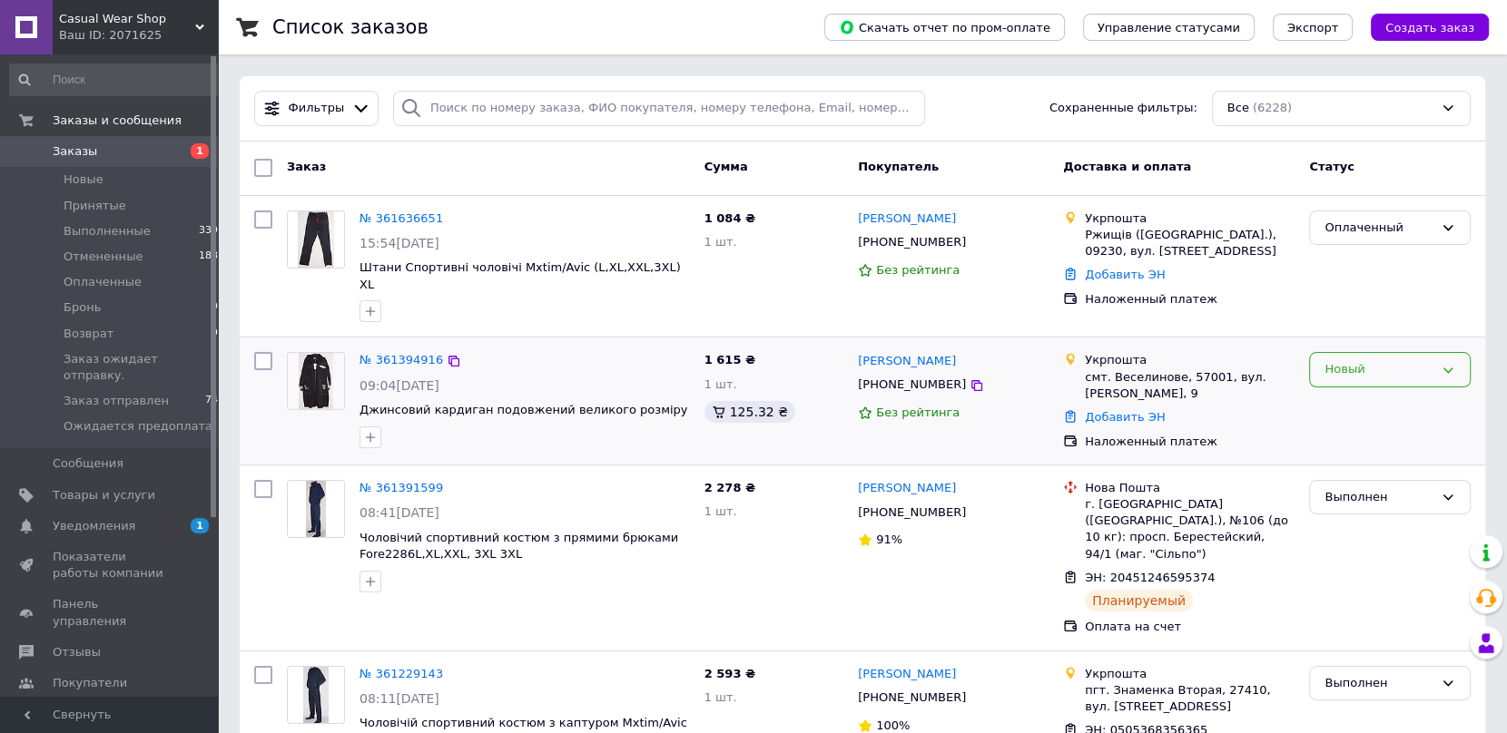
click at [1442, 363] on icon at bounding box center [1447, 370] width 15 height 15
click at [1351, 459] on li "Отменен" at bounding box center [1390, 474] width 160 height 34
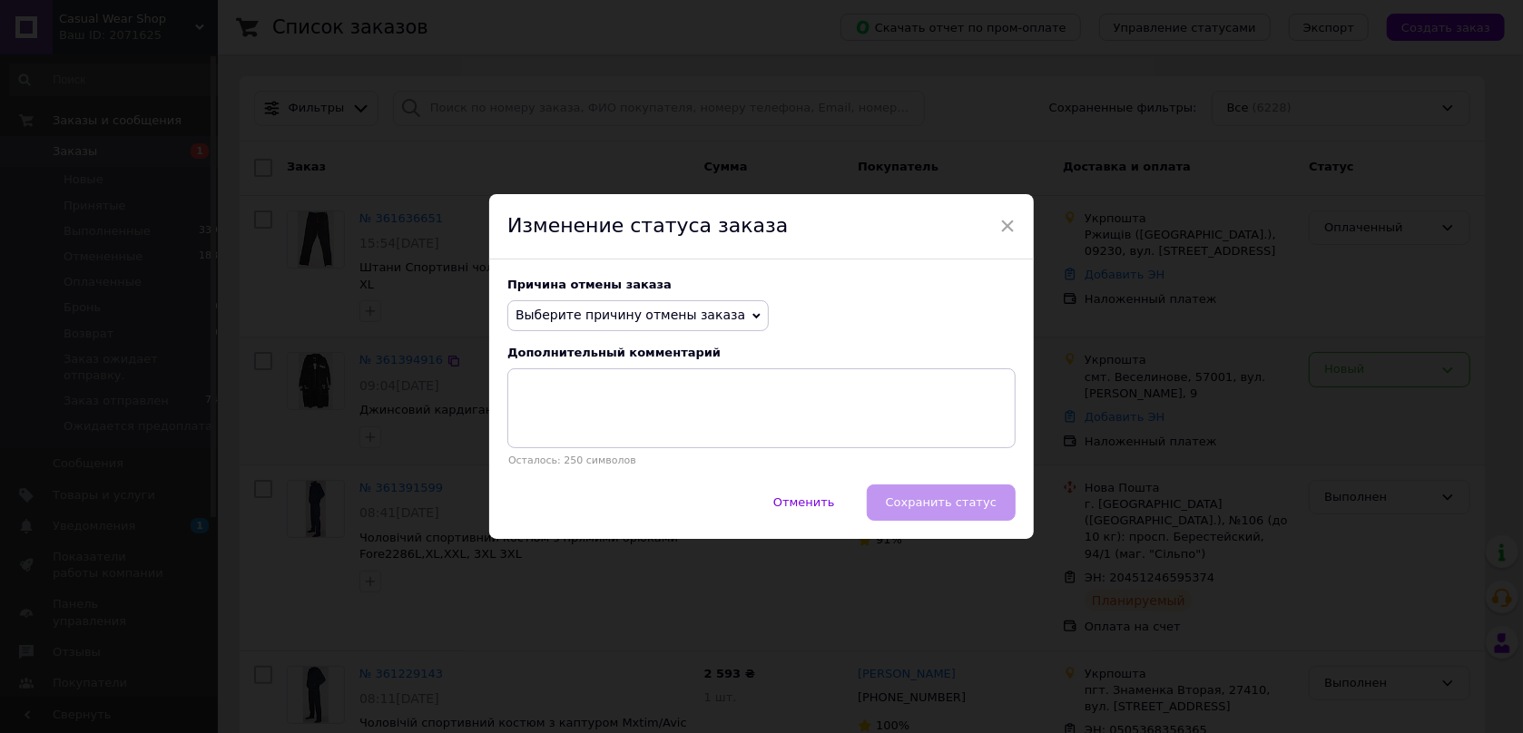
click at [752, 319] on icon at bounding box center [756, 315] width 8 height 5
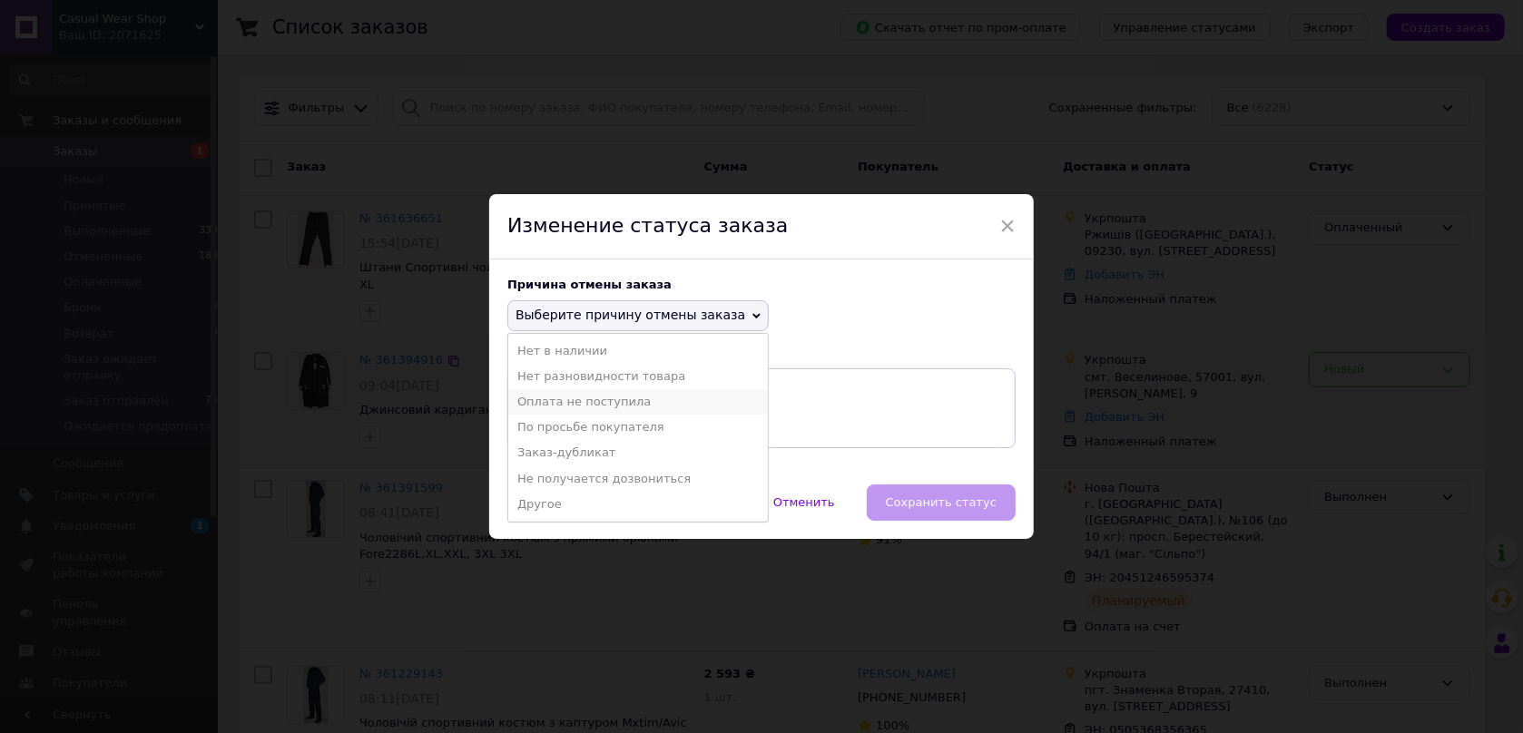
click at [599, 407] on li "Оплата не поступила" at bounding box center [638, 401] width 260 height 25
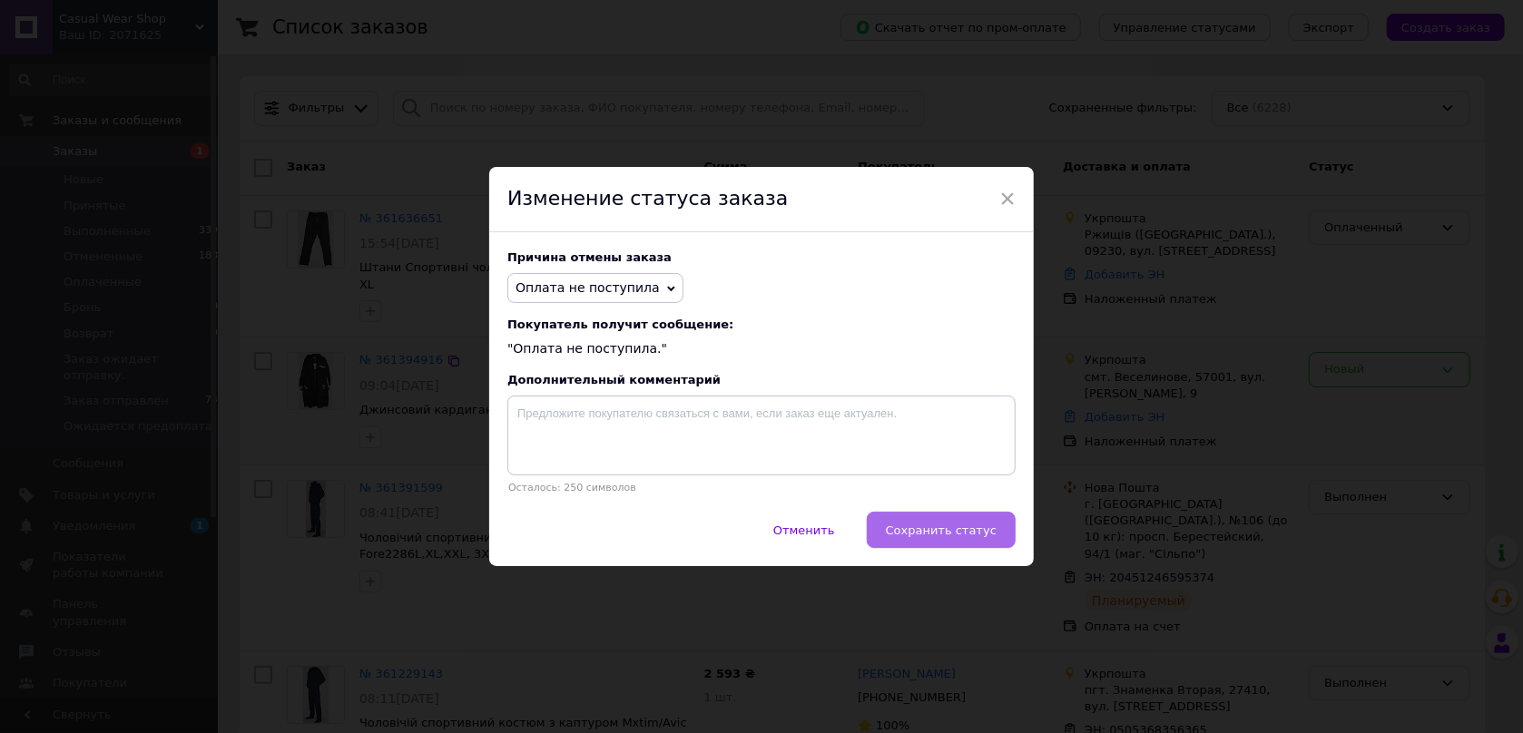
click at [934, 532] on span "Сохранить статус" at bounding box center [941, 531] width 111 height 14
